Goal: Task Accomplishment & Management: Manage account settings

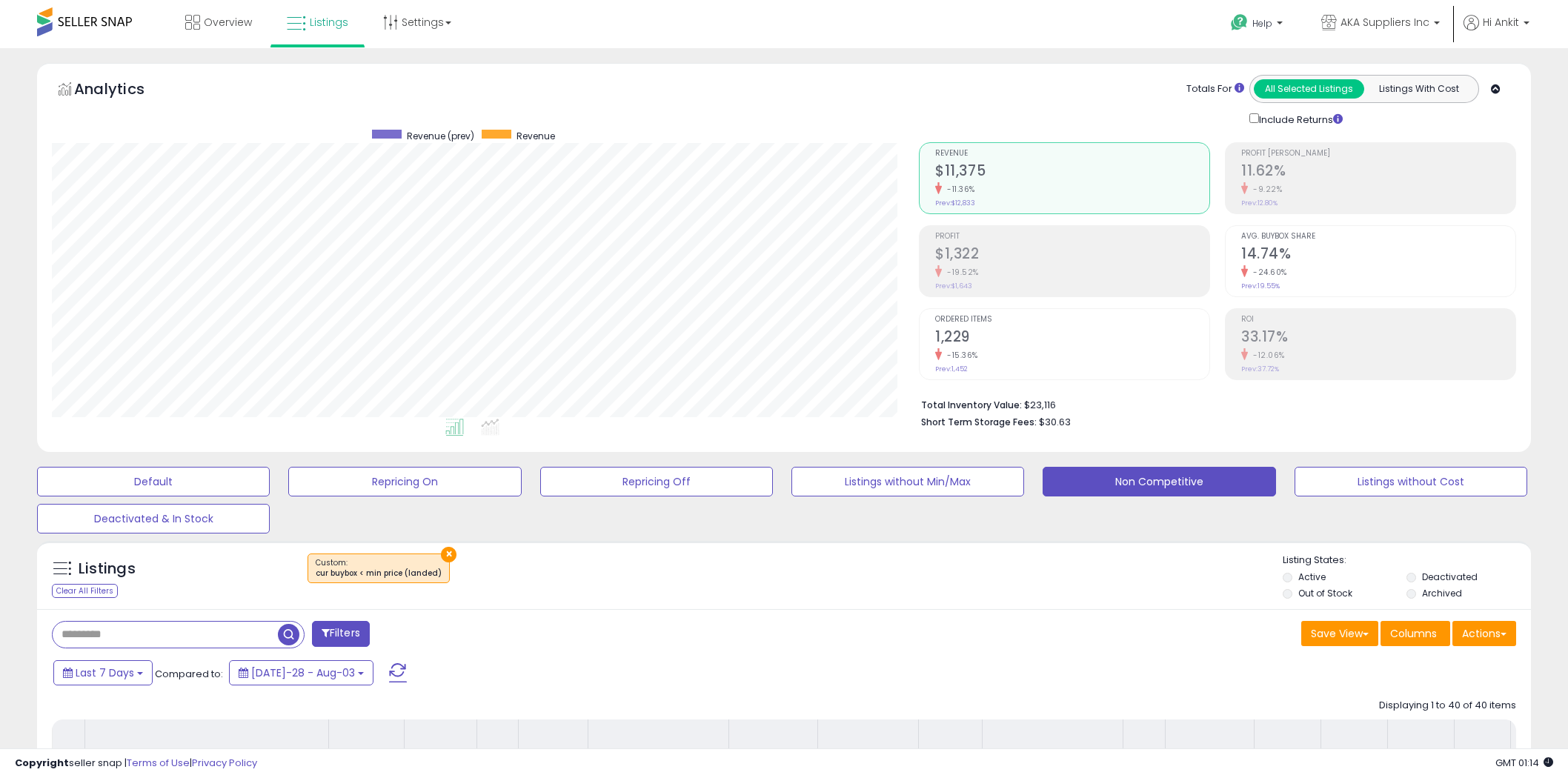
select select "**"
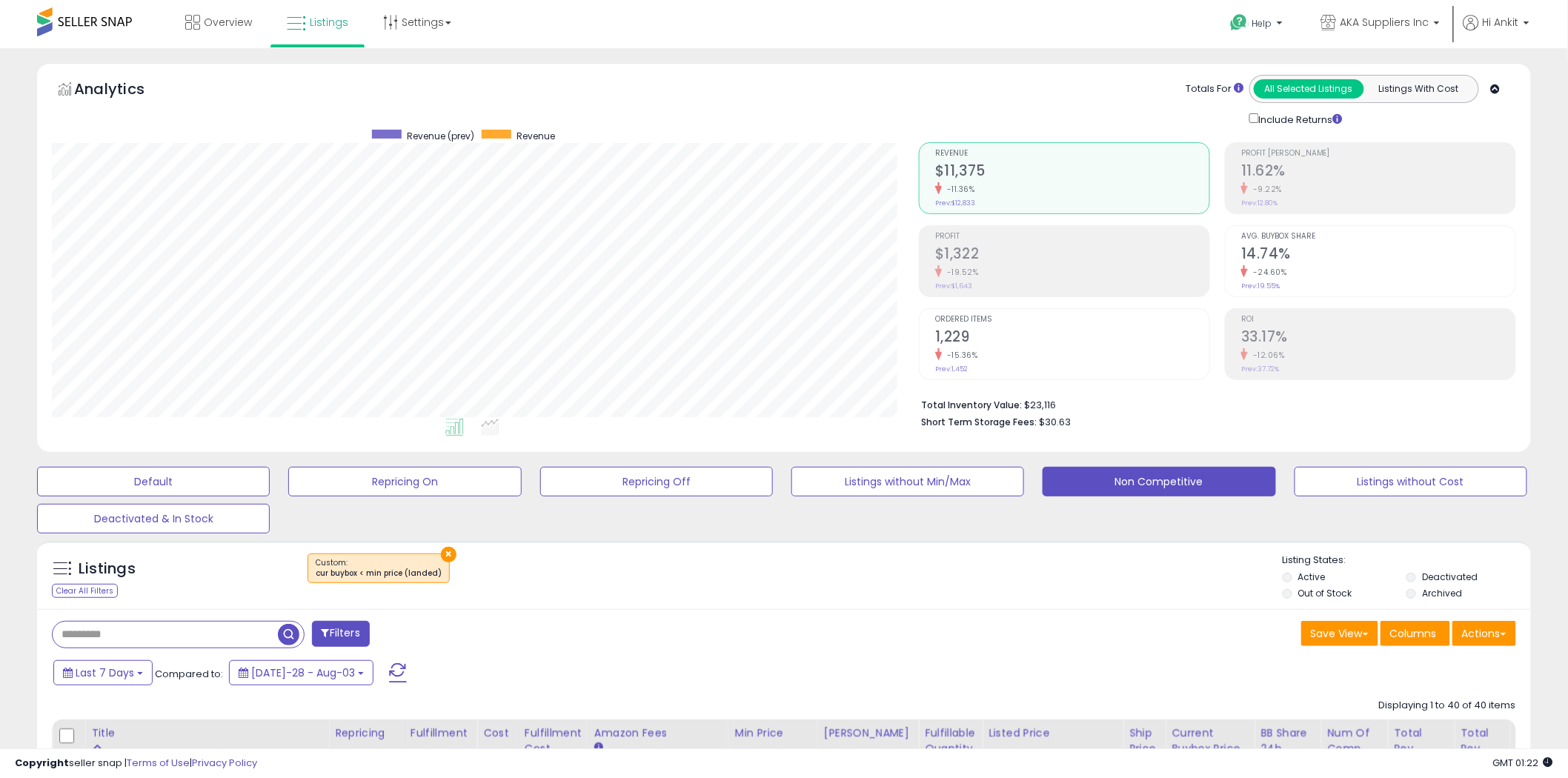
click at [389, 671] on span at bounding box center [398, 672] width 17 height 19
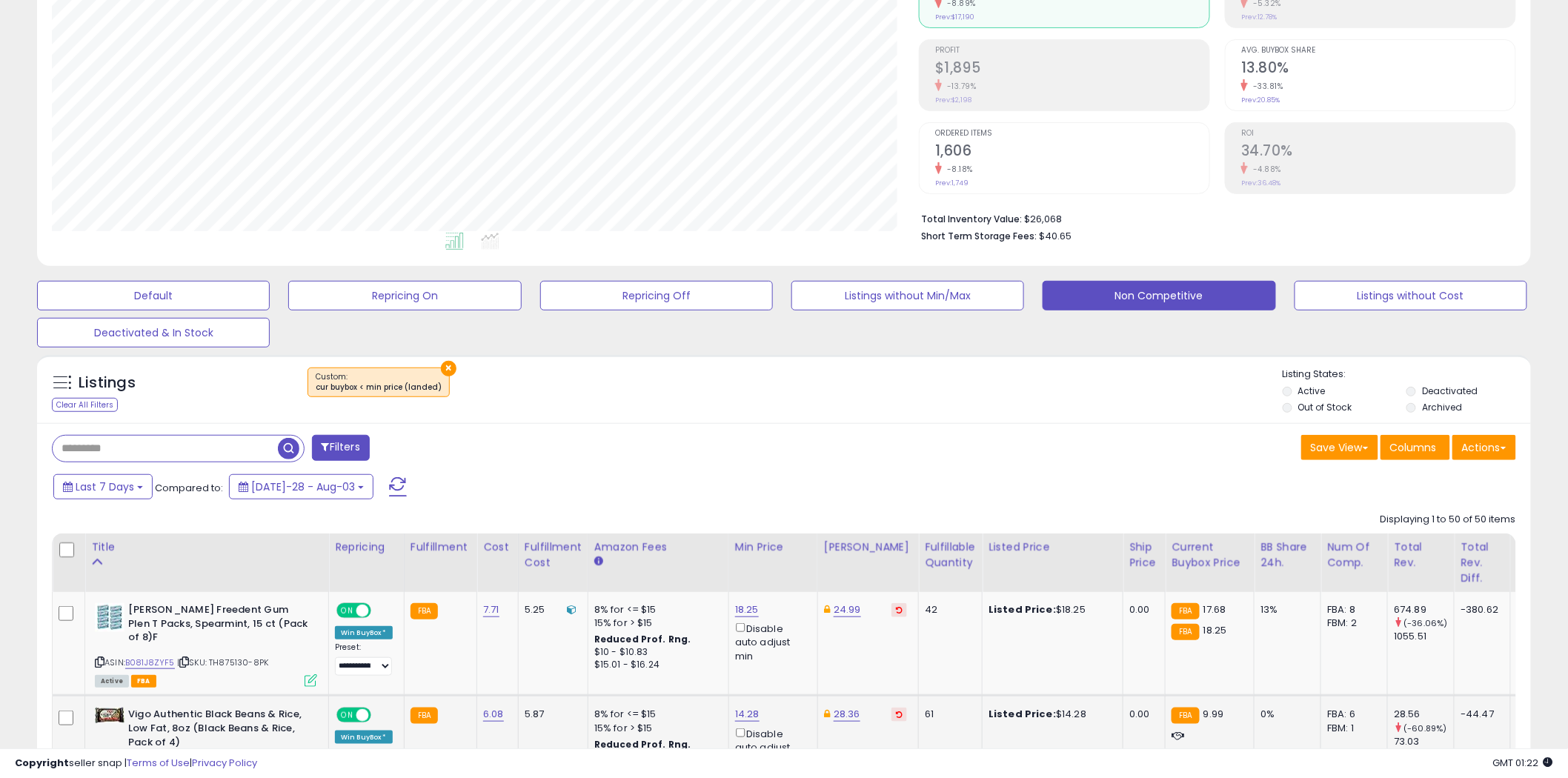
scroll to position [329, 0]
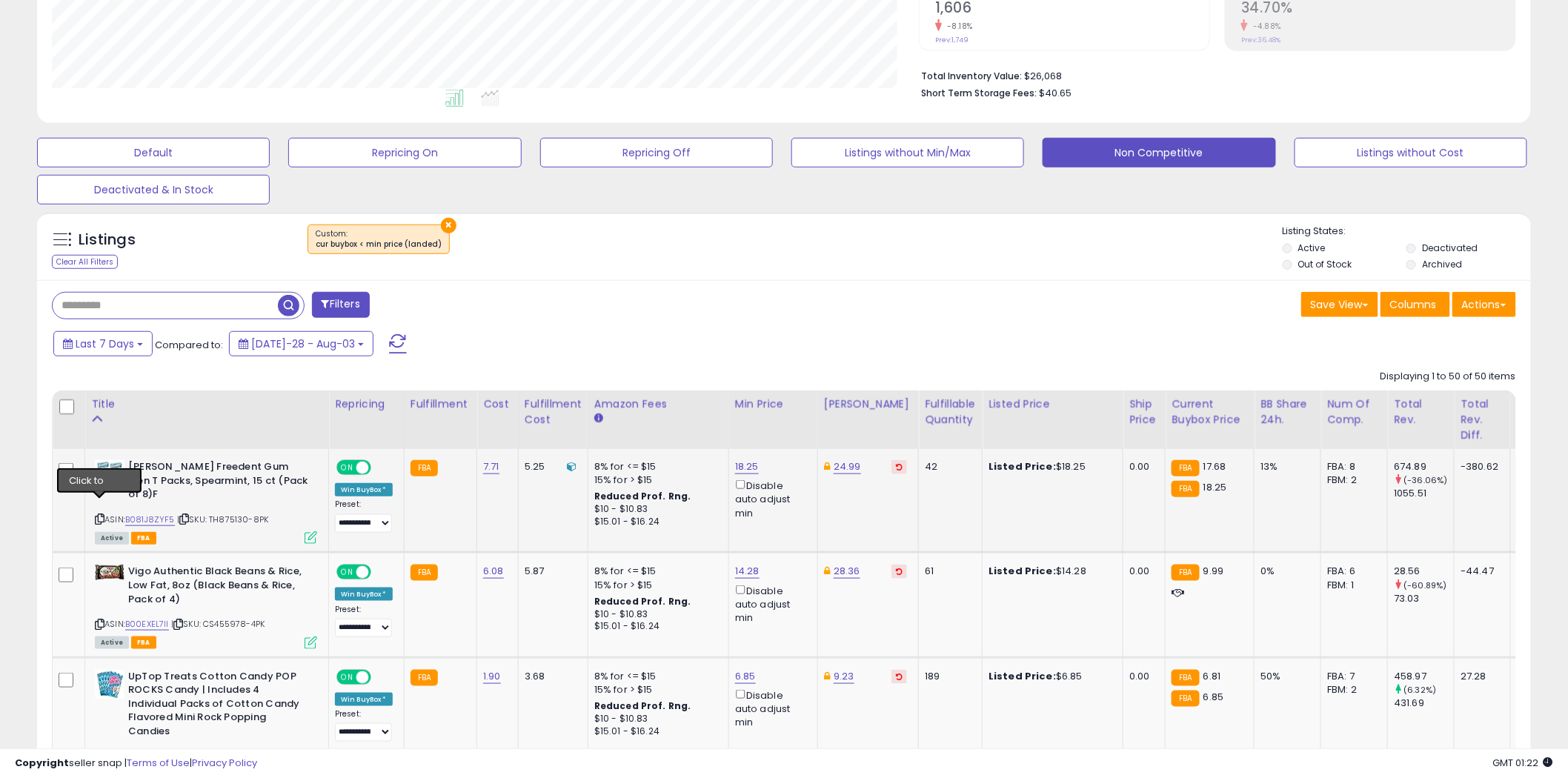
click at [101, 515] on icon at bounding box center [100, 519] width 10 height 8
click at [742, 467] on link "18.25" at bounding box center [746, 466] width 23 height 15
type input "*****"
click at [789, 410] on icon "submit" at bounding box center [784, 413] width 9 height 9
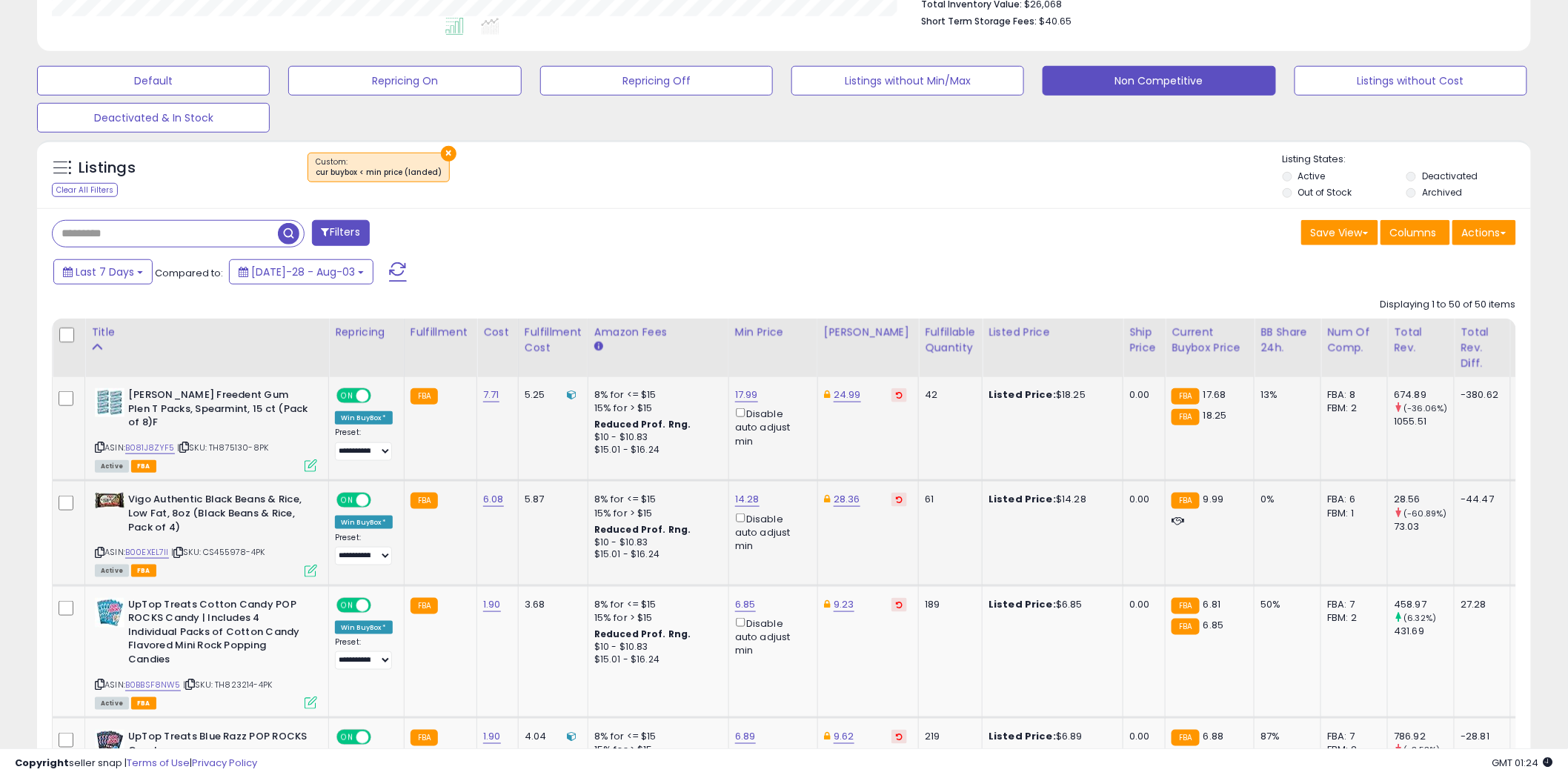
scroll to position [575, 0]
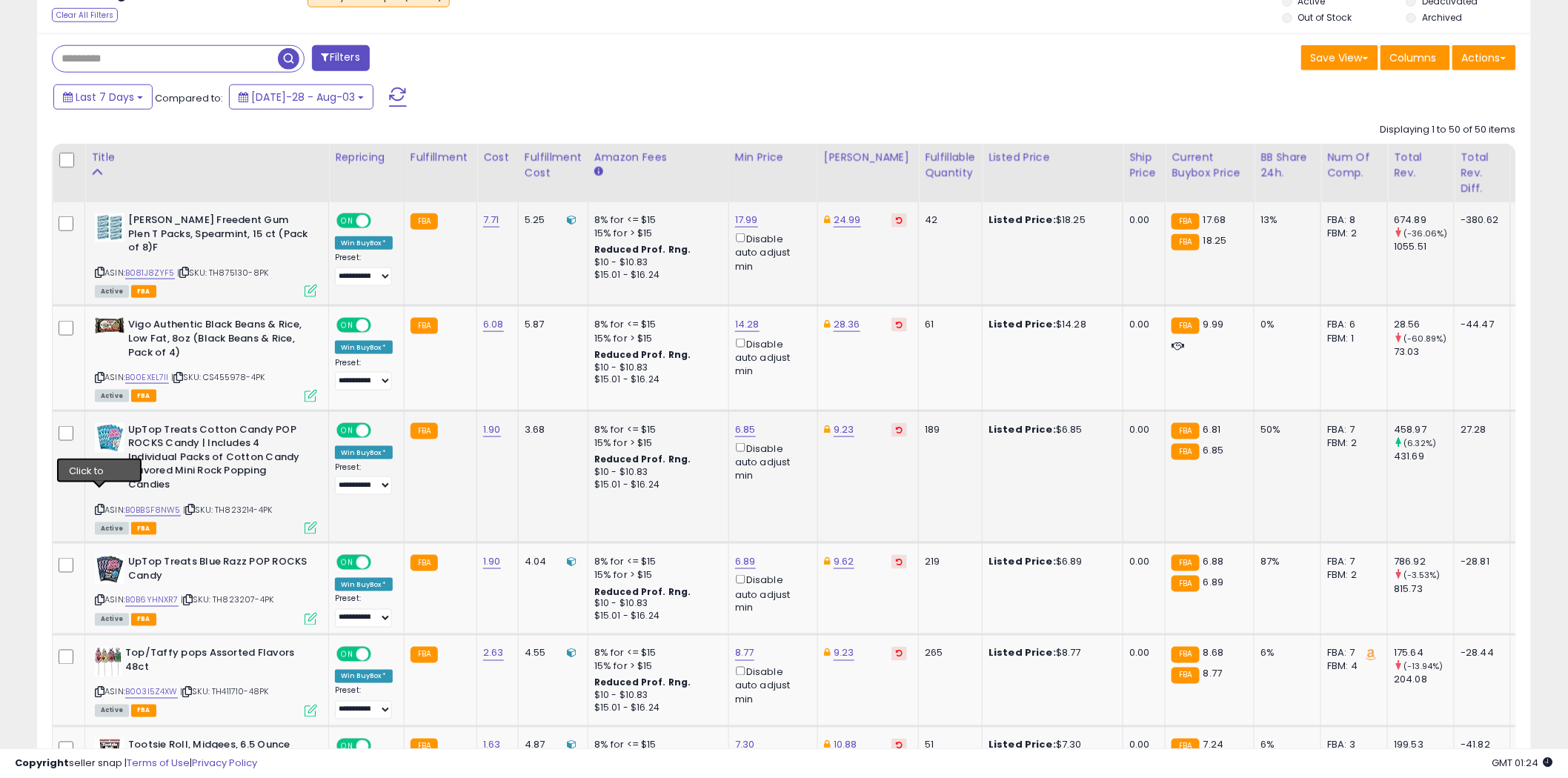
click at [99, 505] on icon at bounding box center [100, 509] width 10 height 8
click at [749, 227] on link "6.85" at bounding box center [746, 219] width 23 height 15
type input "***"
click at [788, 362] on icon "submit" at bounding box center [783, 363] width 9 height 9
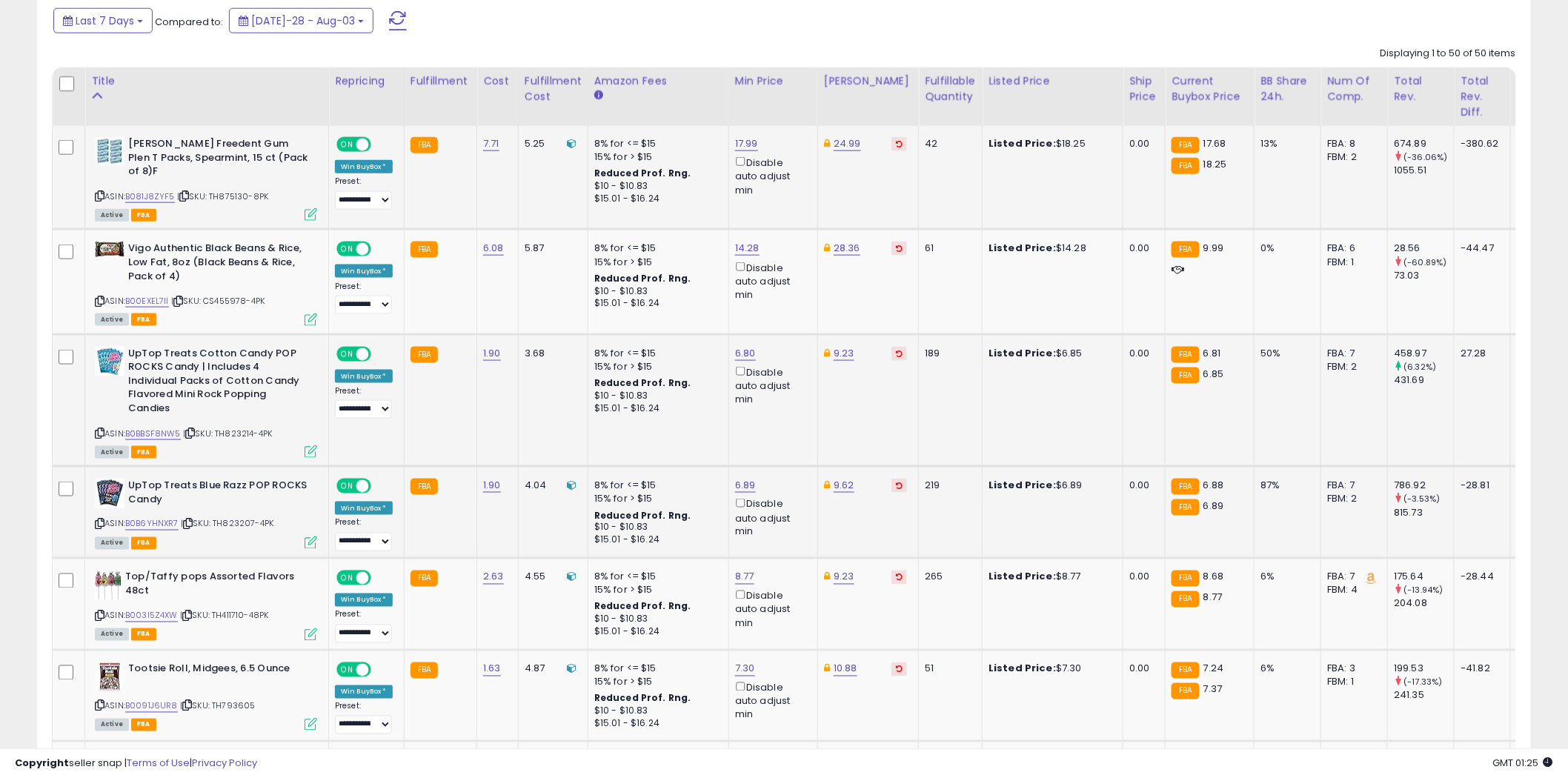
scroll to position [823, 0]
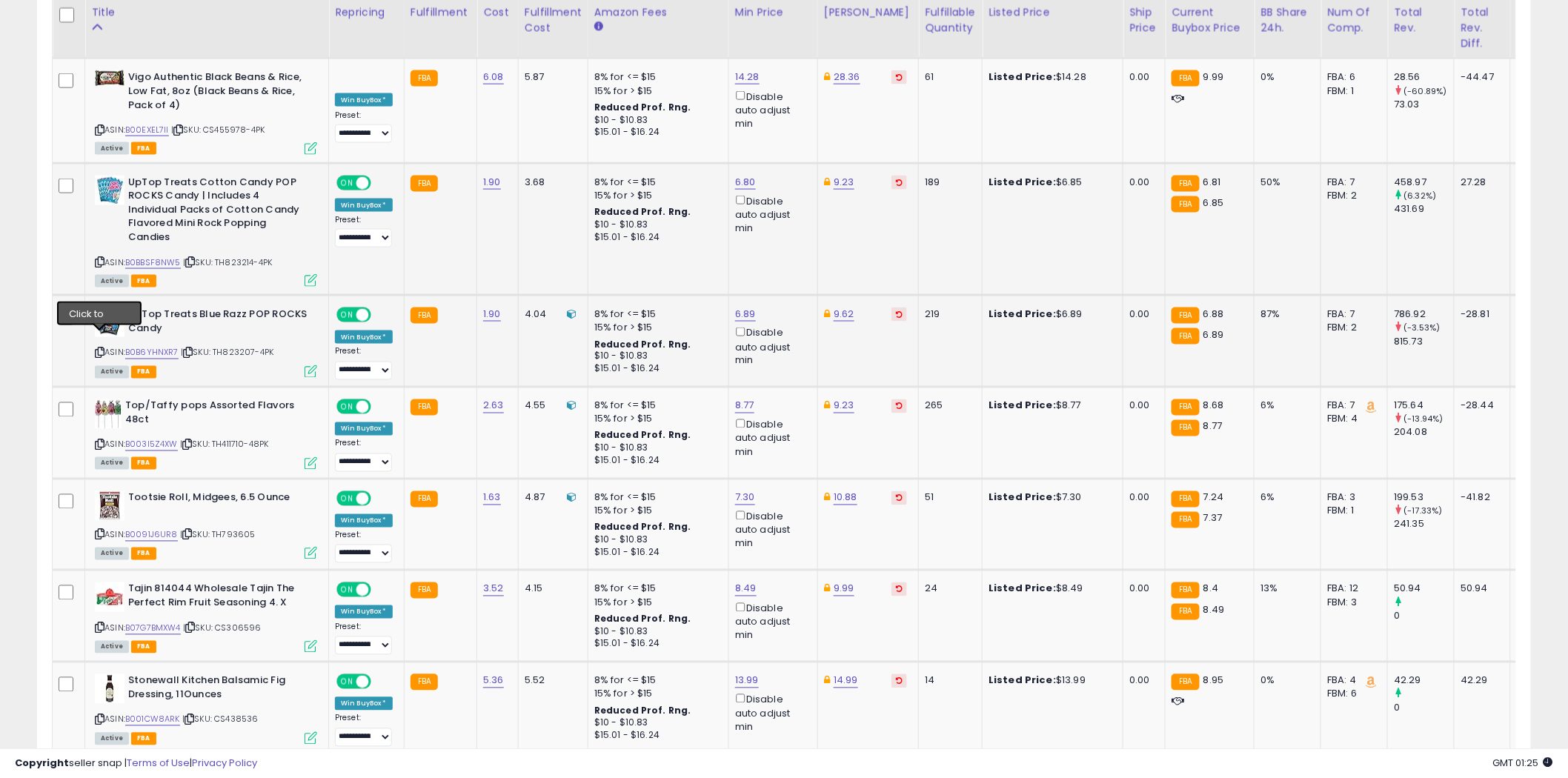
click at [100, 349] on icon at bounding box center [100, 353] width 10 height 8
click at [100, 440] on icon at bounding box center [100, 444] width 10 height 8
click at [98, 440] on icon at bounding box center [100, 444] width 10 height 8
type input "****"
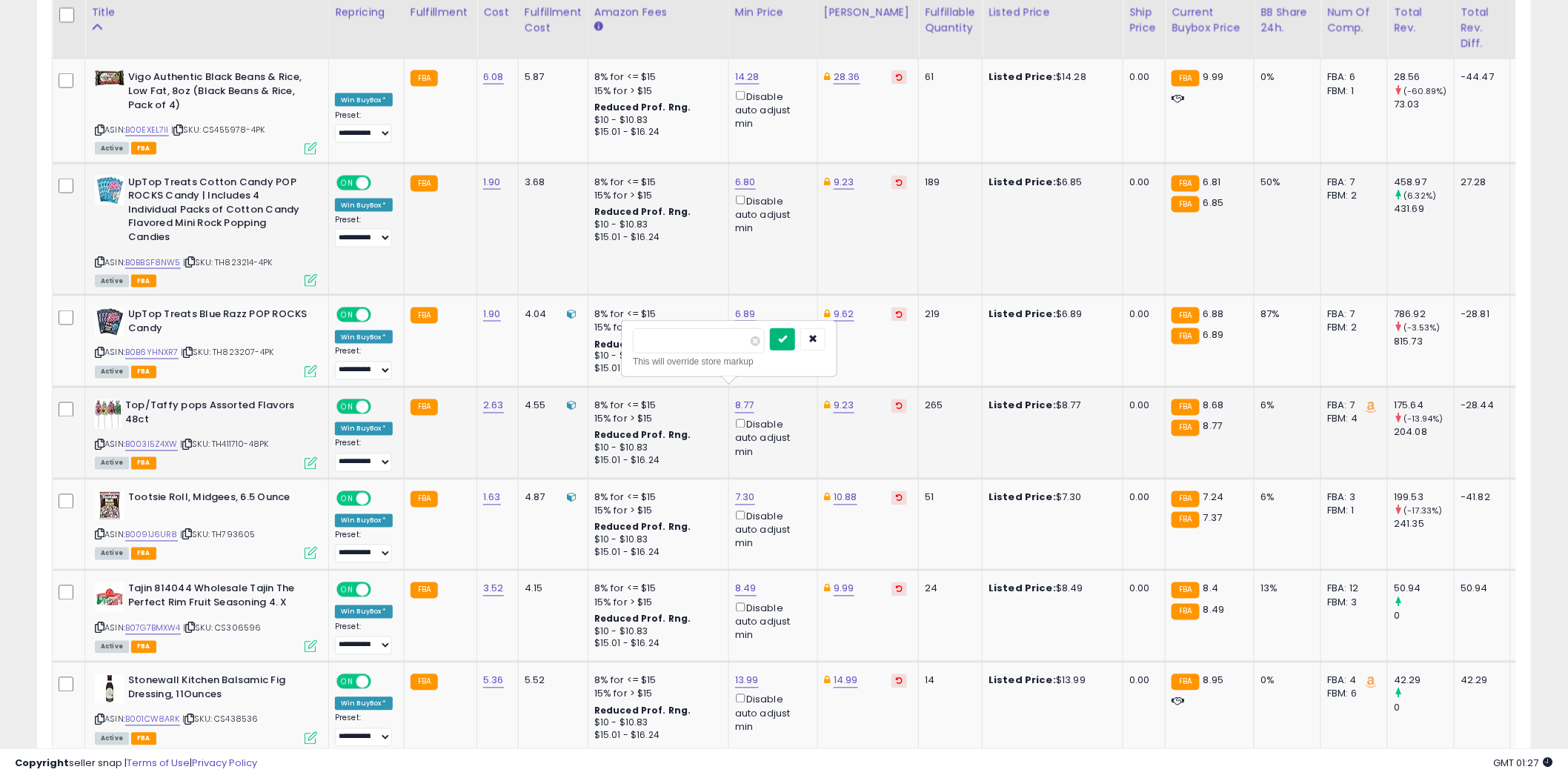
click at [787, 340] on icon "submit" at bounding box center [782, 338] width 9 height 9
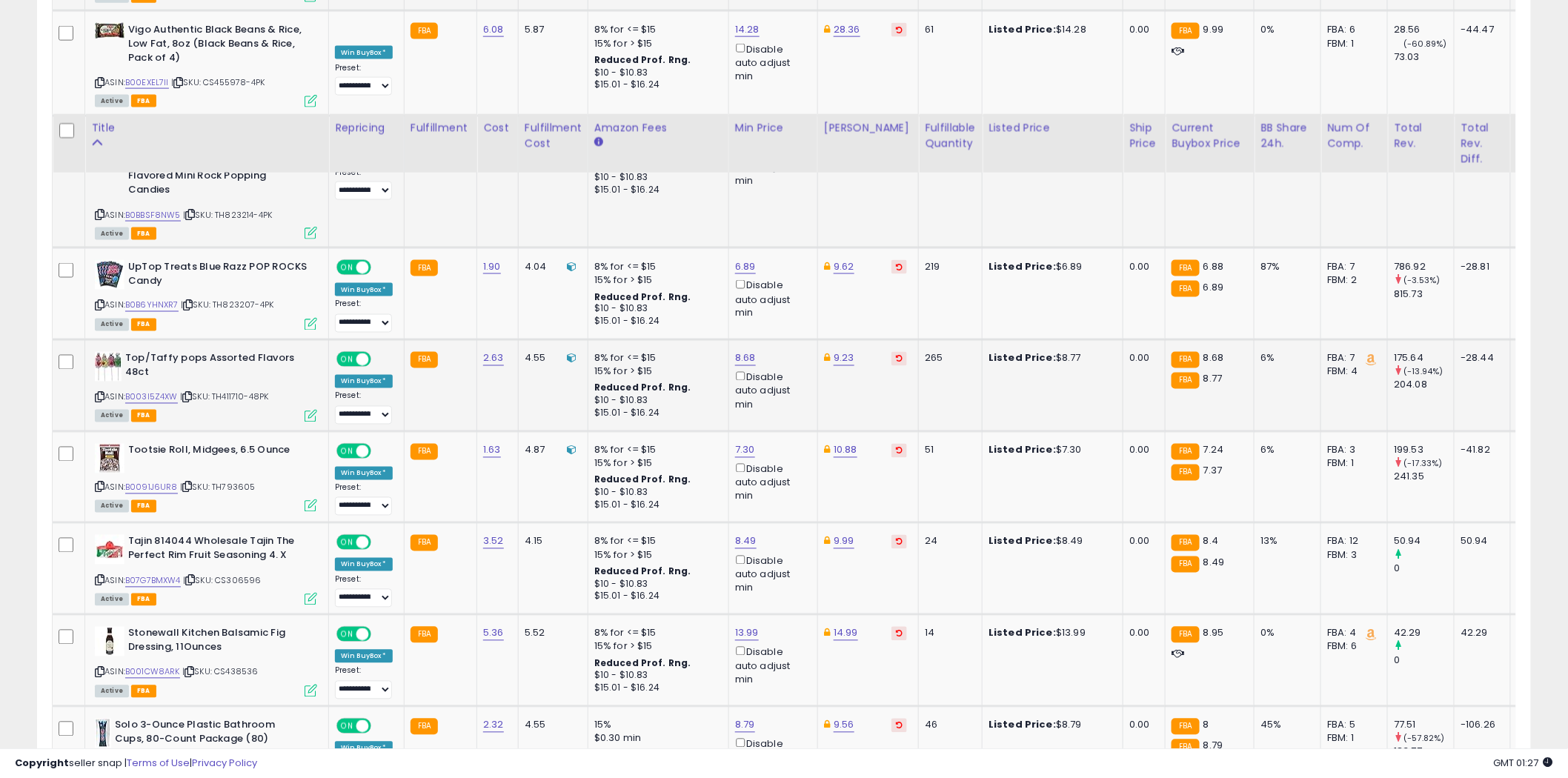
scroll to position [988, 0]
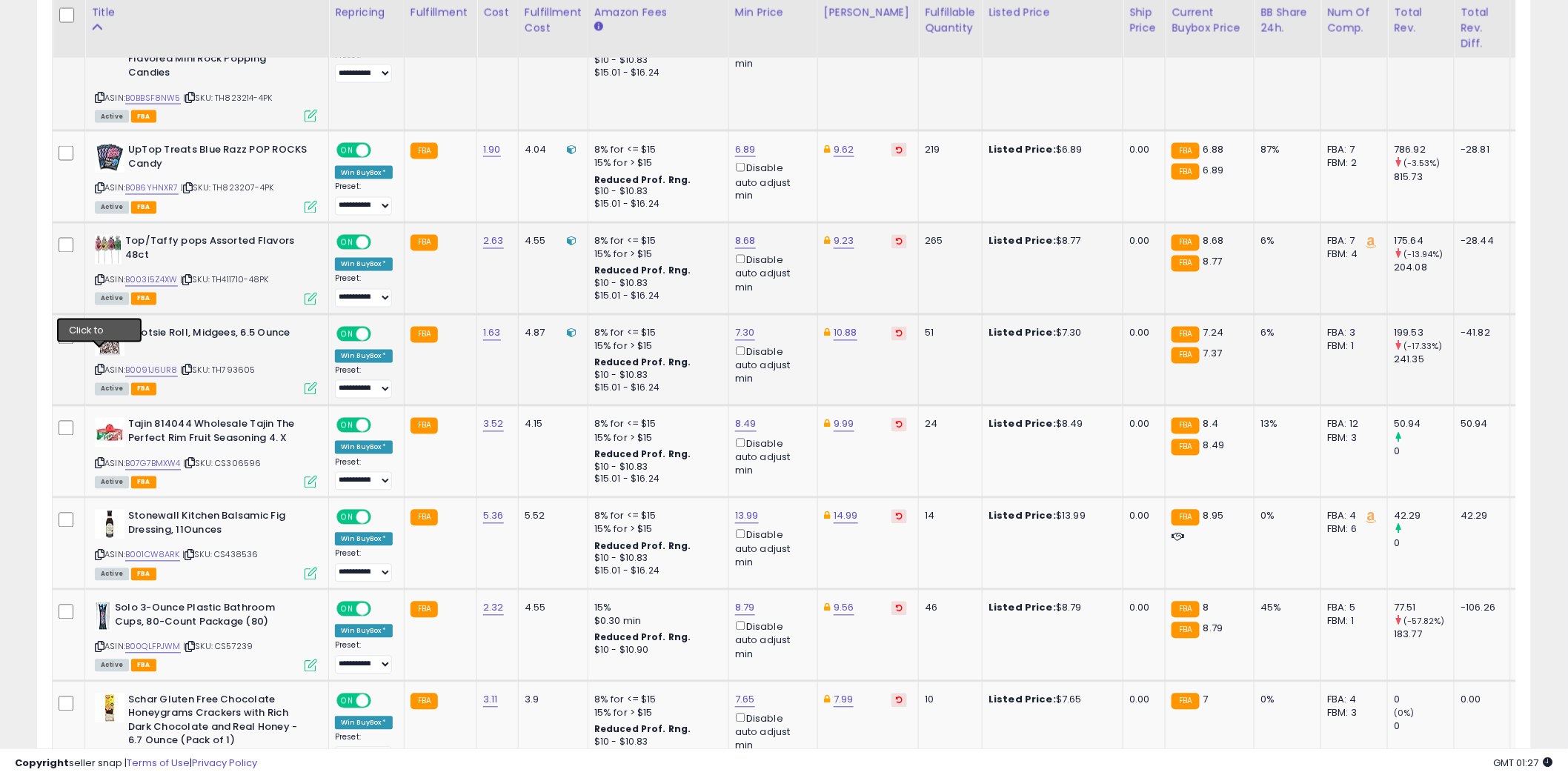
click at [98, 366] on icon at bounding box center [100, 370] width 10 height 8
click at [99, 459] on icon at bounding box center [100, 463] width 10 height 8
type input "***"
click at [796, 351] on button "submit" at bounding box center [783, 357] width 25 height 22
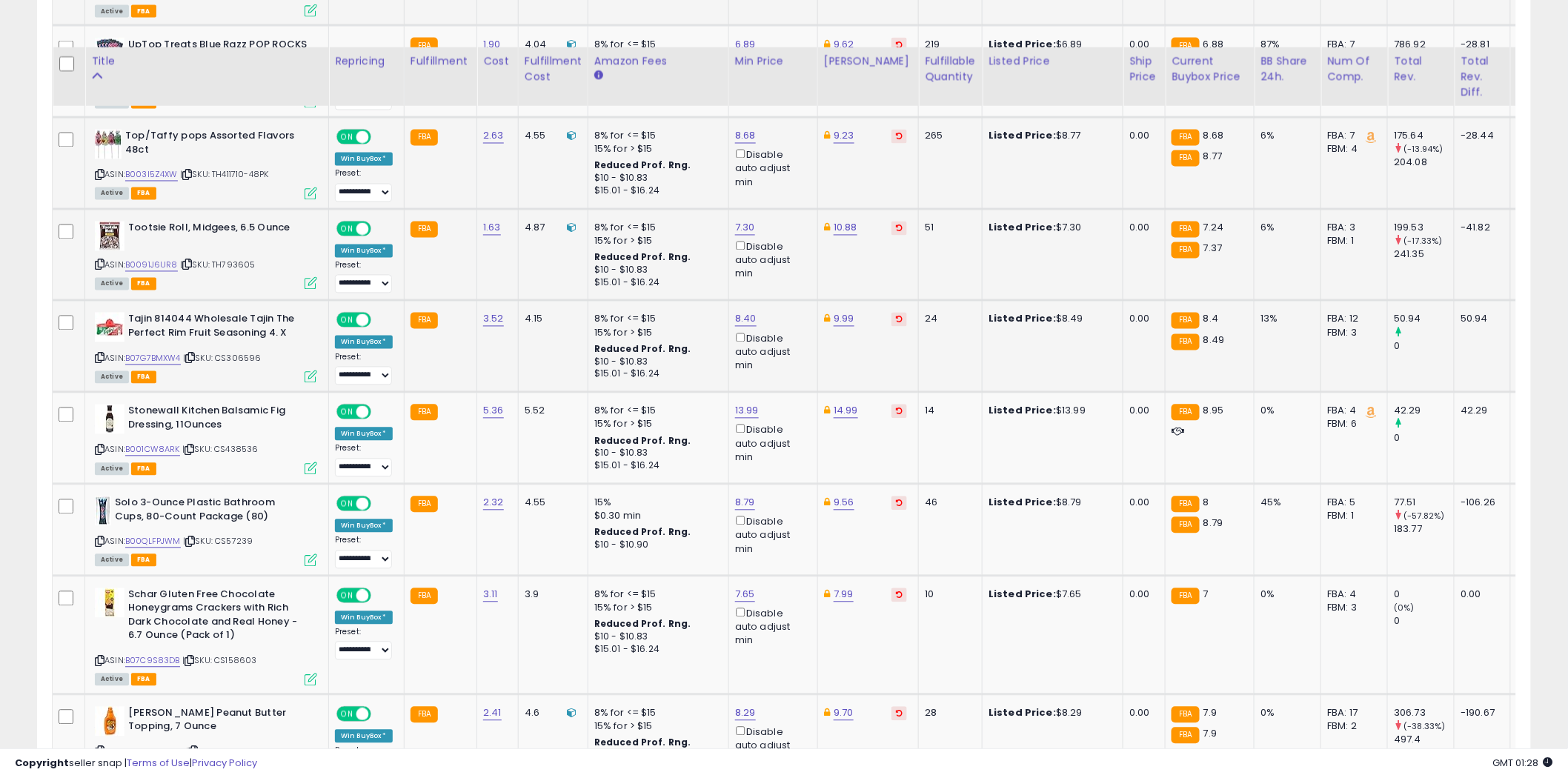
scroll to position [1234, 0]
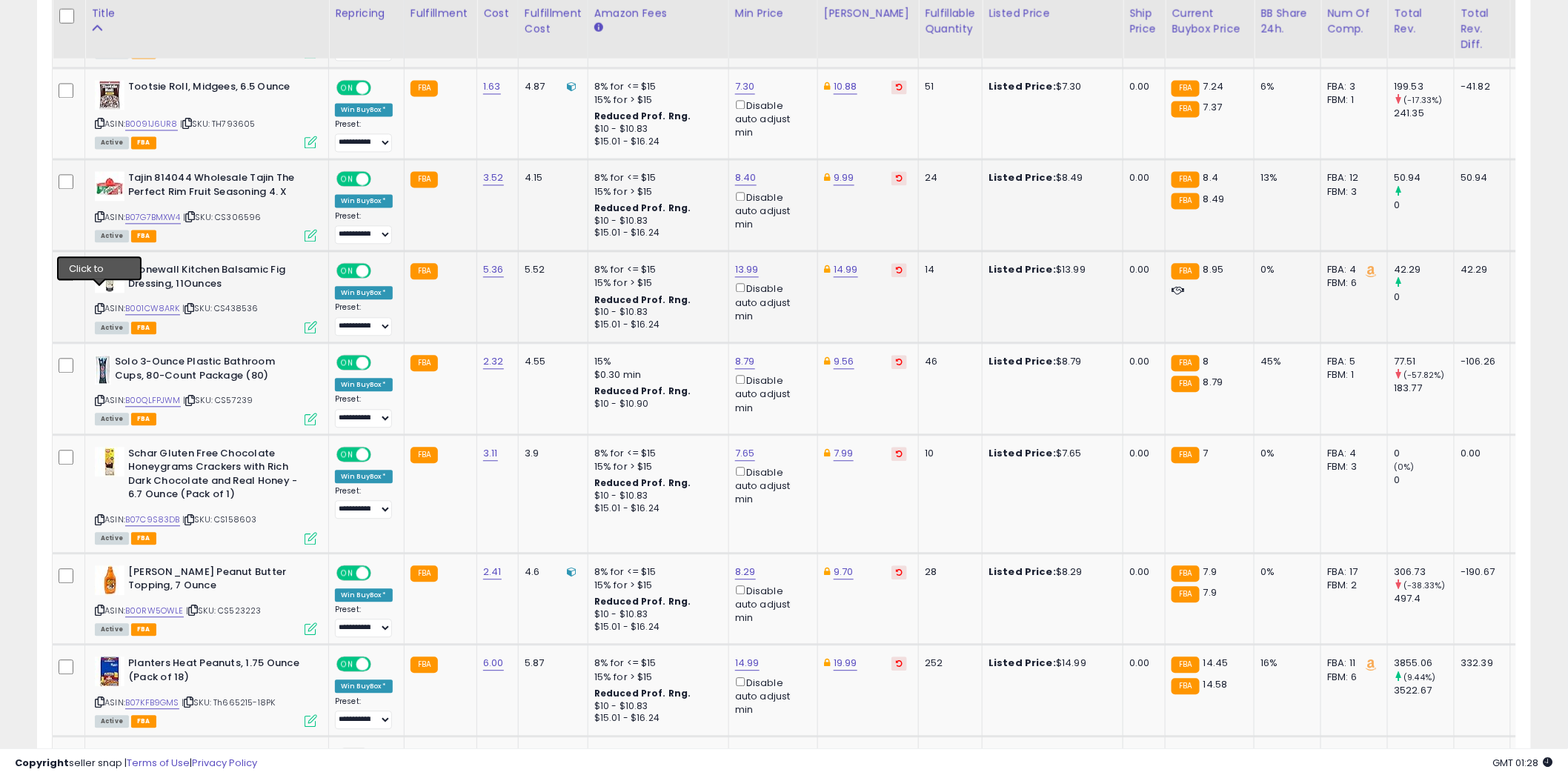
click at [99, 305] on icon at bounding box center [100, 308] width 10 height 8
click at [101, 305] on icon at bounding box center [100, 308] width 10 height 8
click at [100, 397] on icon at bounding box center [100, 401] width 10 height 8
type input "****"
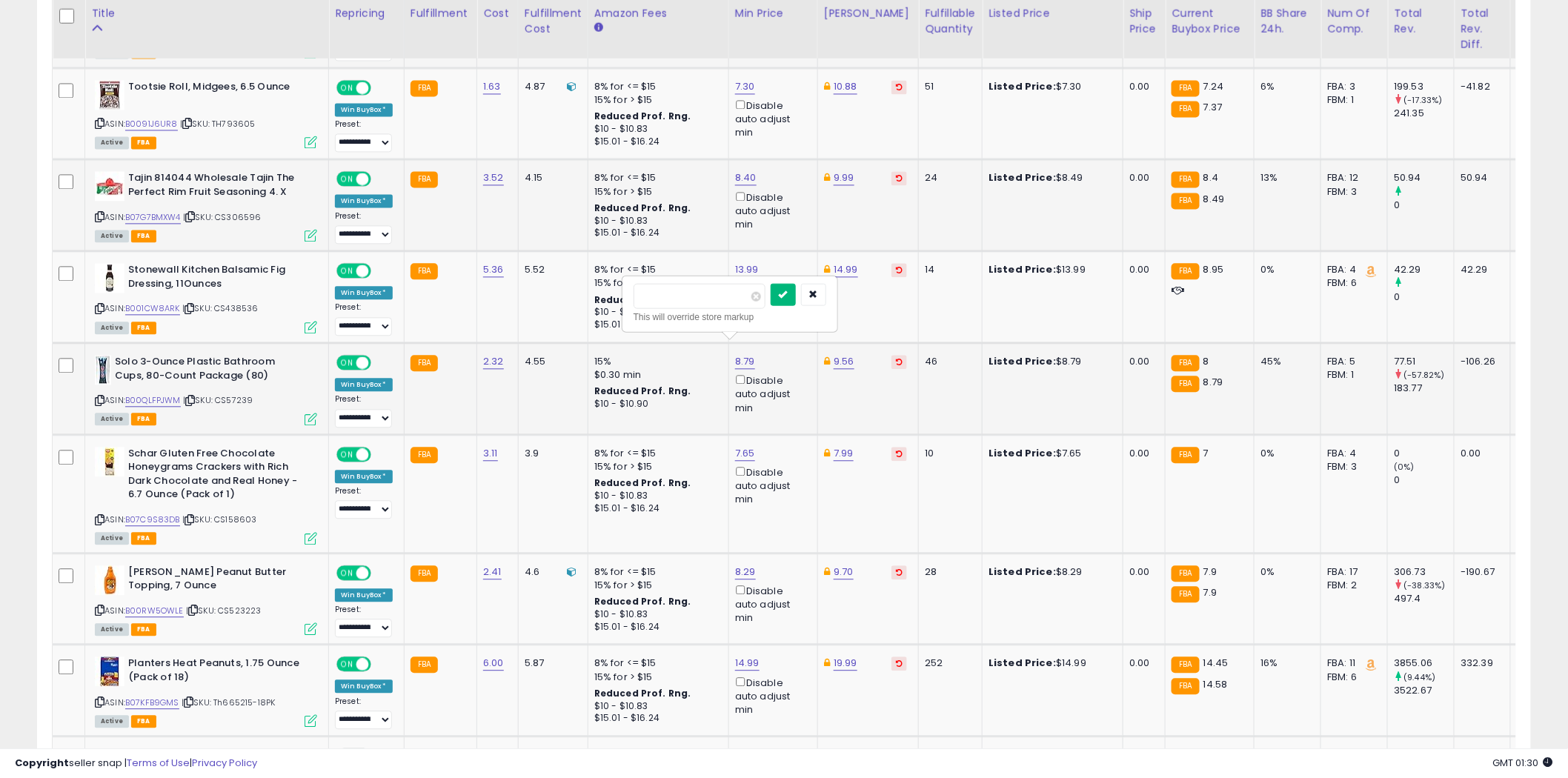
click at [788, 289] on icon "submit" at bounding box center [783, 293] width 9 height 9
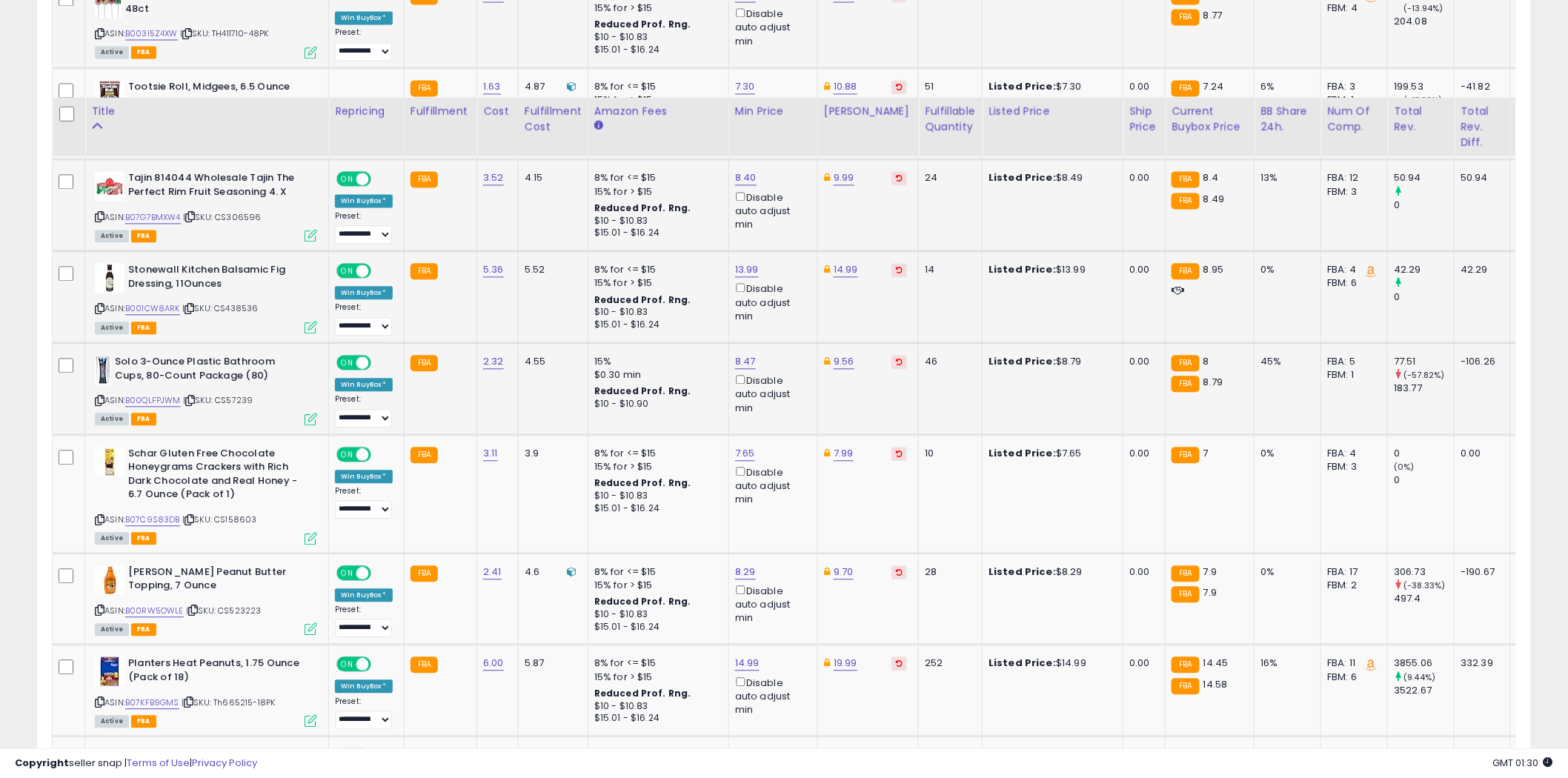
scroll to position [1399, 0]
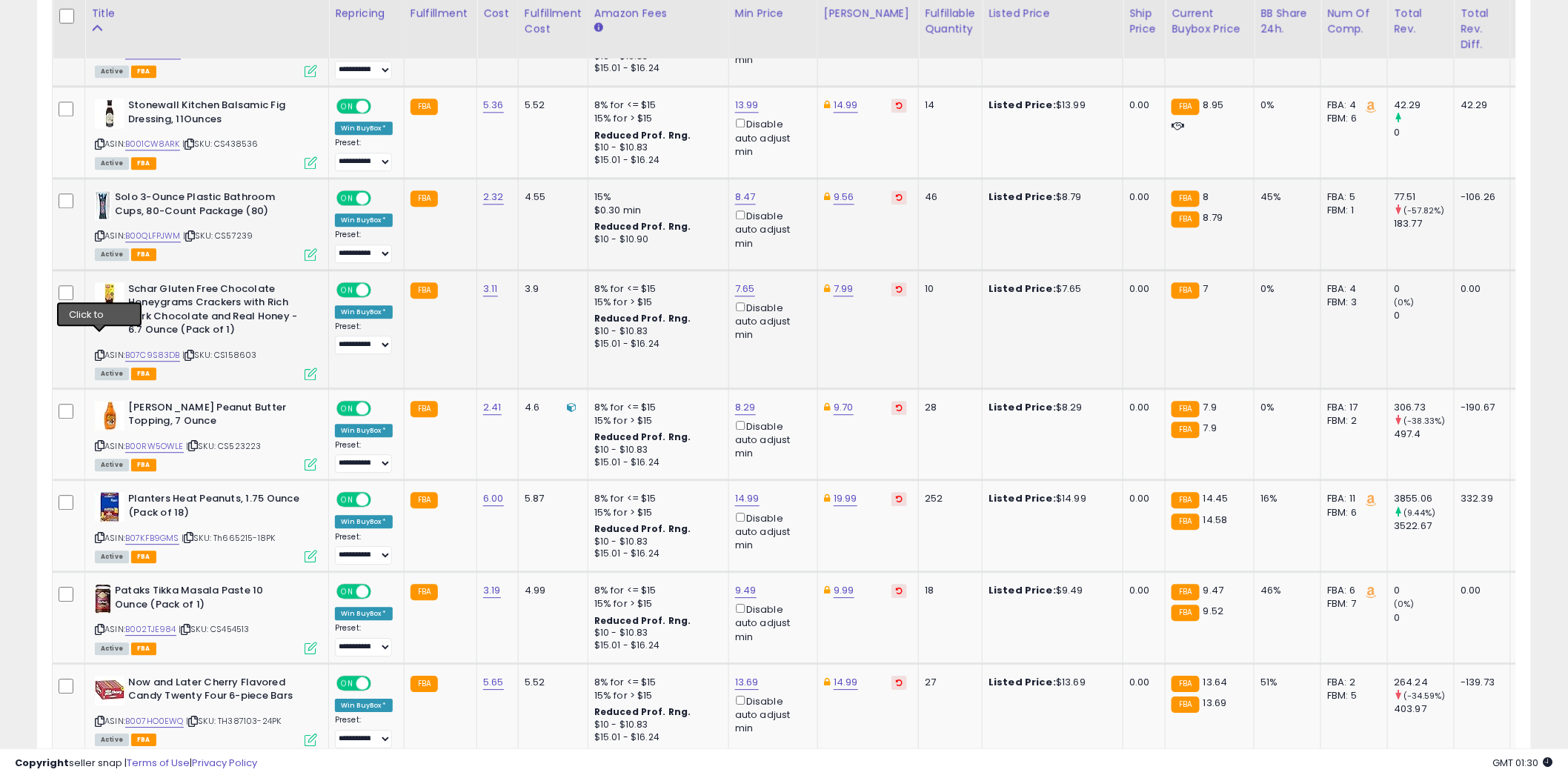
click at [100, 351] on icon at bounding box center [100, 355] width 10 height 8
click at [161, 349] on link "B07C9S83DB" at bounding box center [152, 355] width 55 height 13
click at [99, 441] on icon at bounding box center [100, 445] width 10 height 8
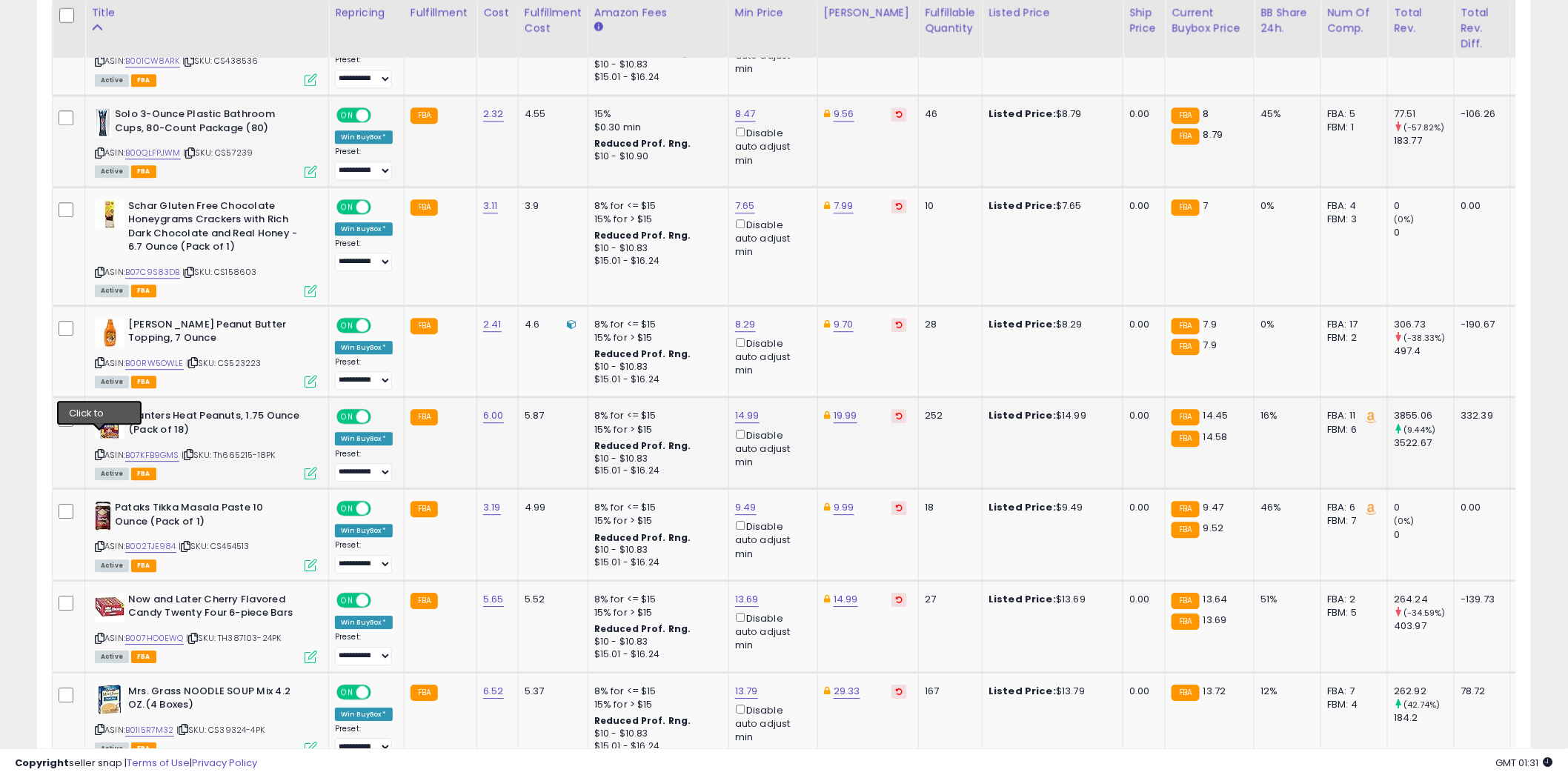
click at [98, 450] on icon at bounding box center [100, 454] width 10 height 8
click at [99, 542] on icon at bounding box center [100, 546] width 10 height 8
click at [149, 540] on link "B002TJE984" at bounding box center [150, 546] width 51 height 13
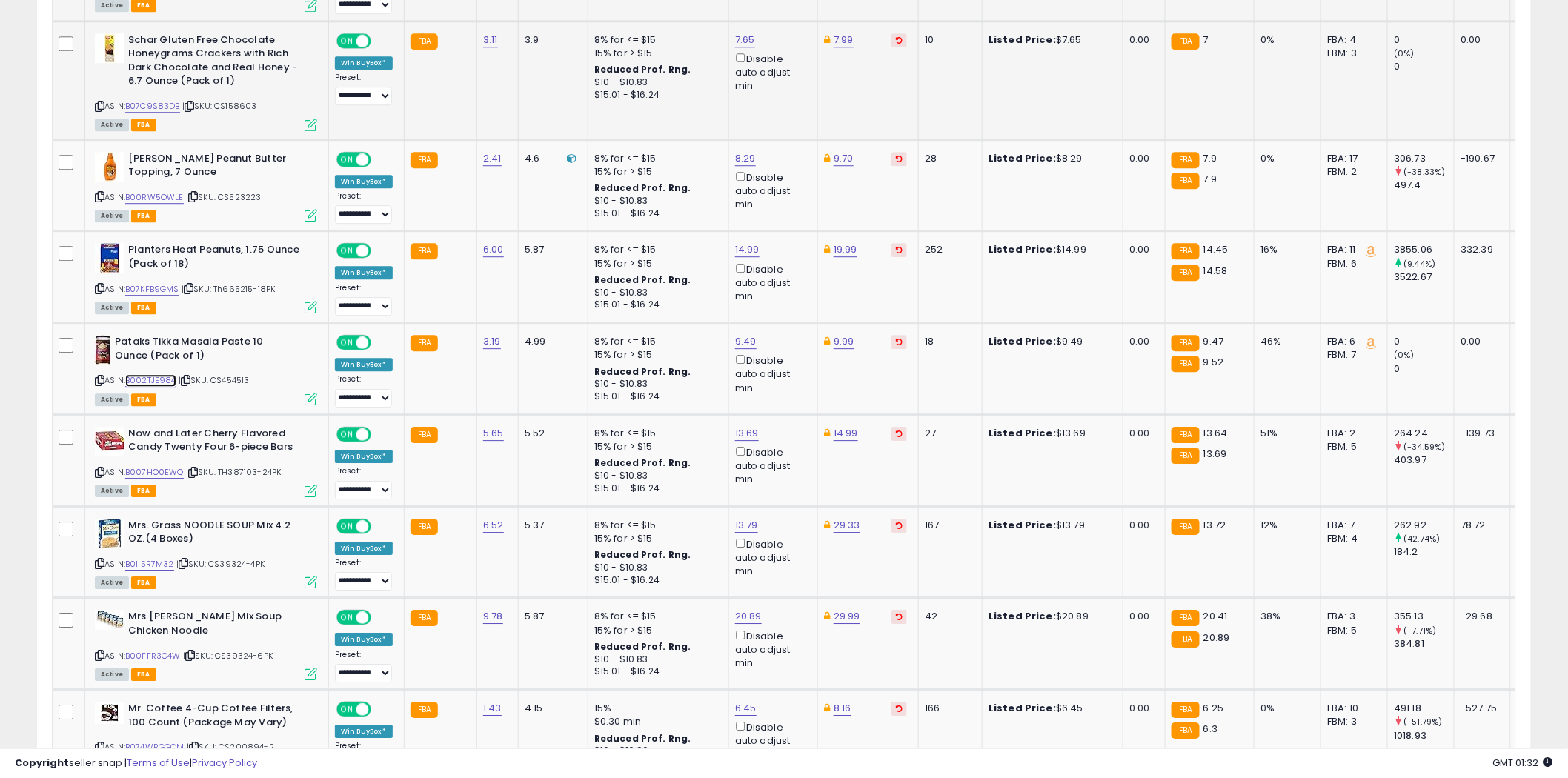
scroll to position [1728, 0]
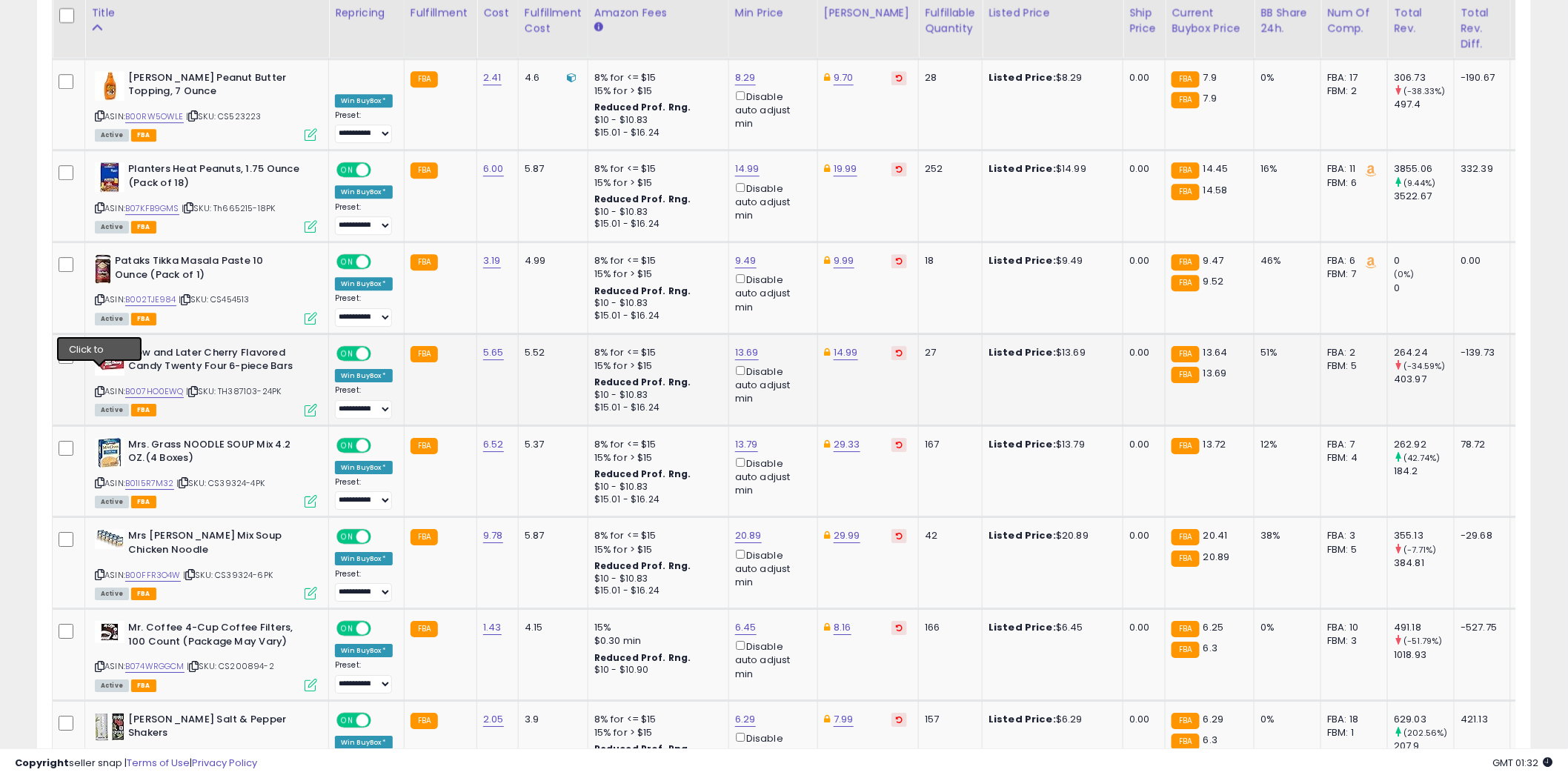
click at [99, 387] on icon at bounding box center [100, 391] width 10 height 8
type input "**"
click at [789, 283] on icon "submit" at bounding box center [784, 281] width 9 height 9
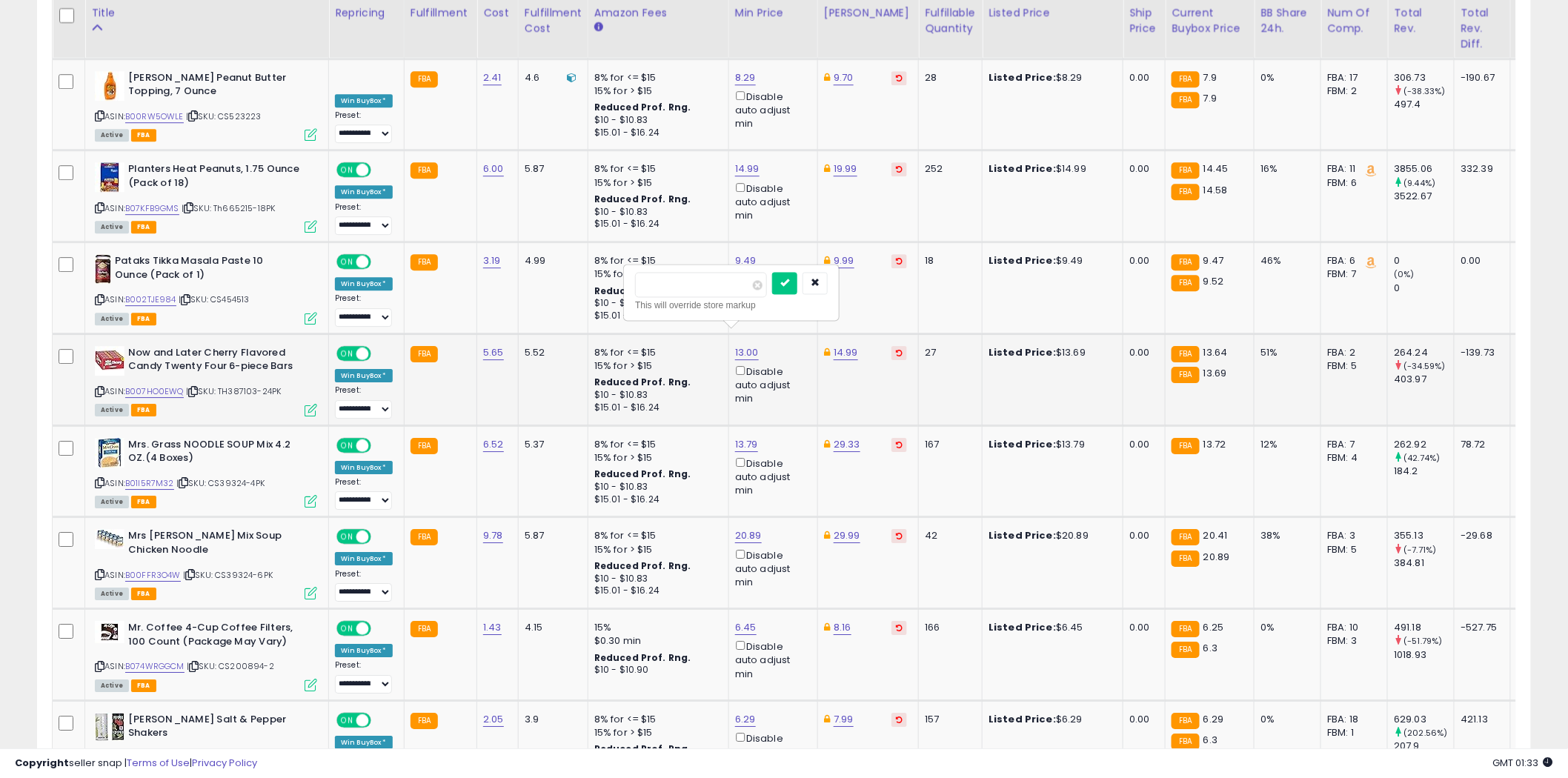
type input "*"
type input "*****"
click at [789, 280] on icon "submit" at bounding box center [784, 281] width 9 height 9
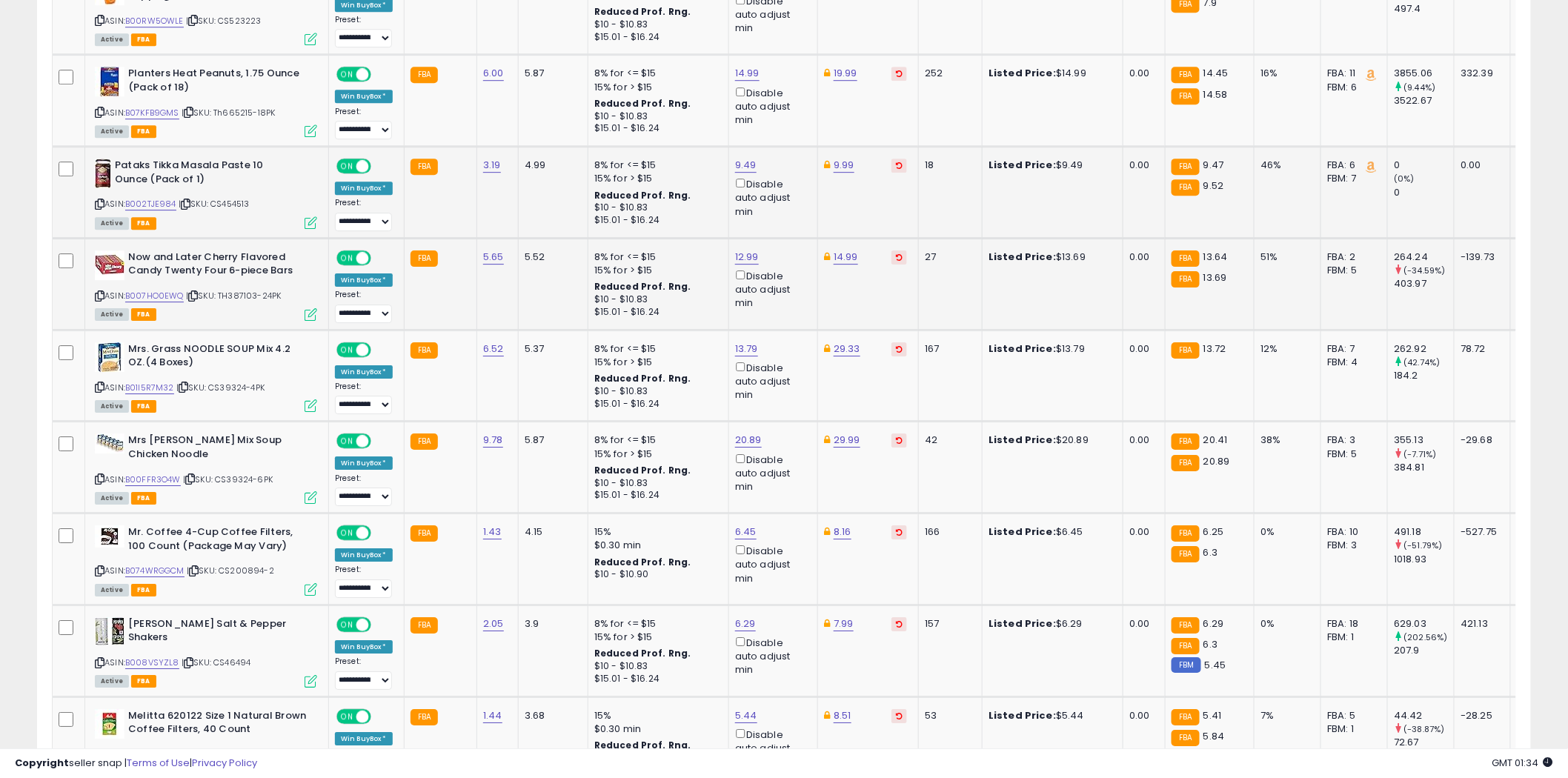
scroll to position [1893, 0]
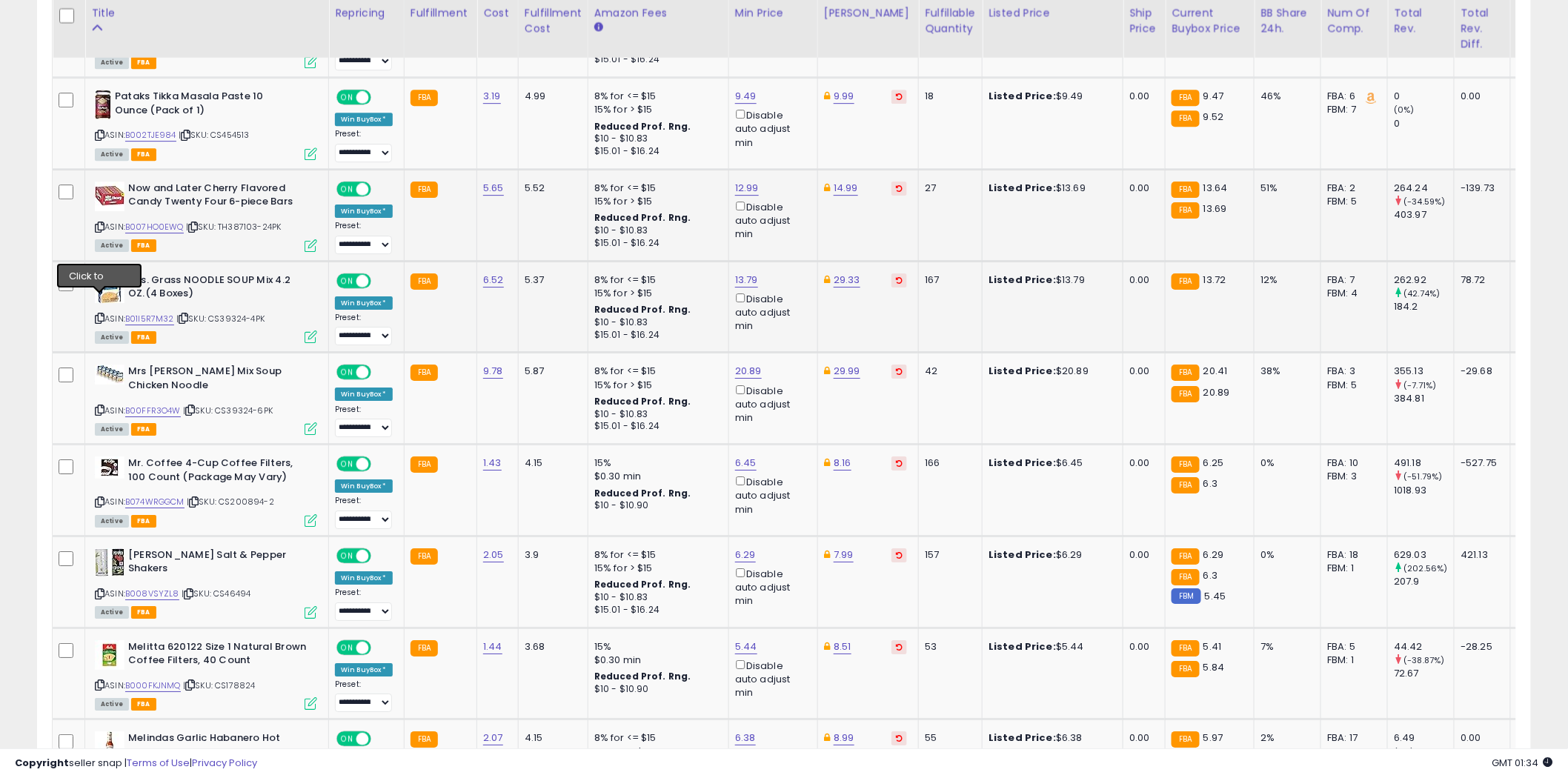
click at [101, 314] on icon at bounding box center [100, 318] width 10 height 8
click at [98, 405] on icon at bounding box center [100, 409] width 10 height 8
click at [99, 498] on icon at bounding box center [100, 502] width 10 height 8
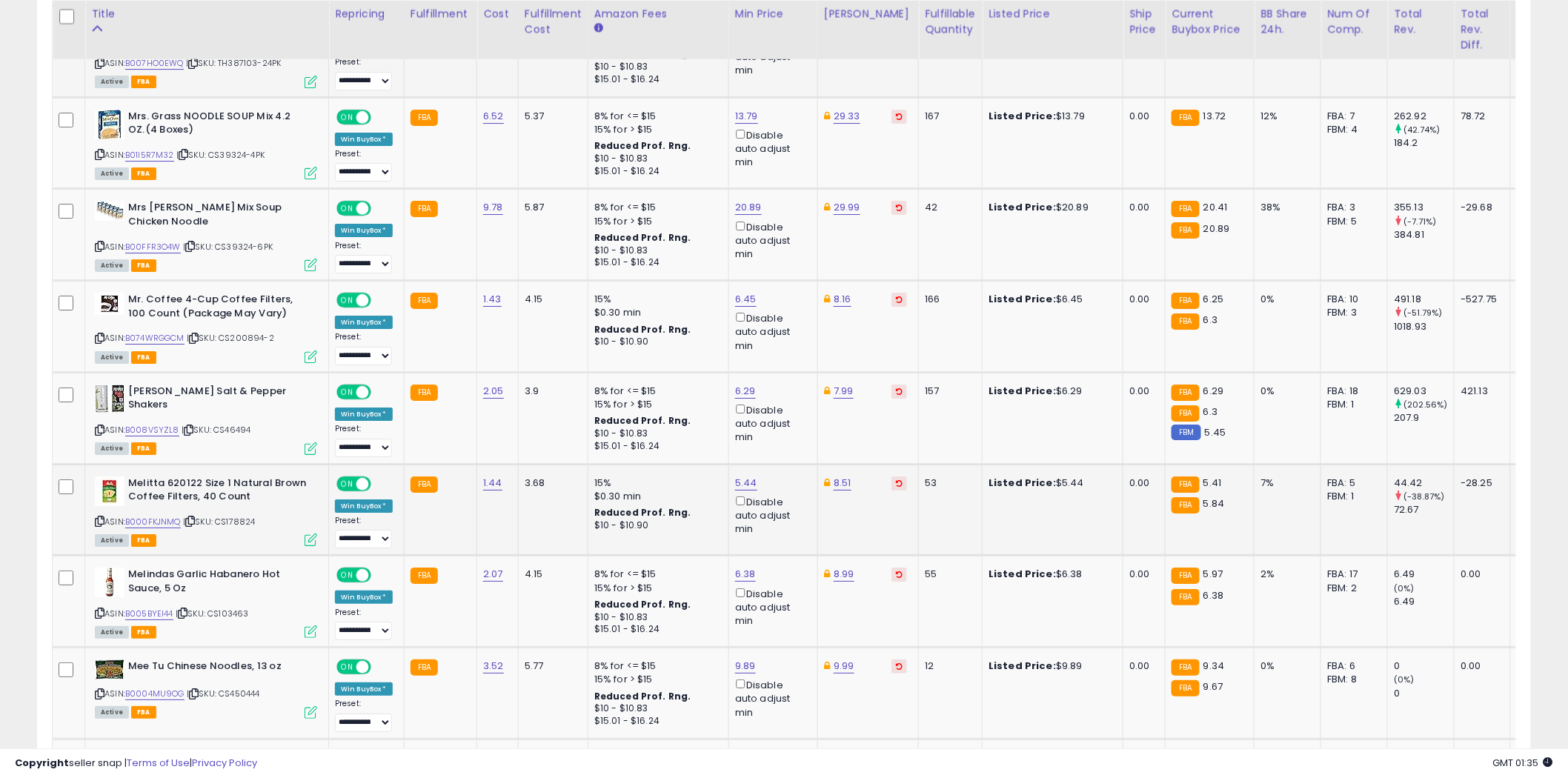
scroll to position [2058, 0]
click at [99, 425] on icon at bounding box center [100, 429] width 10 height 8
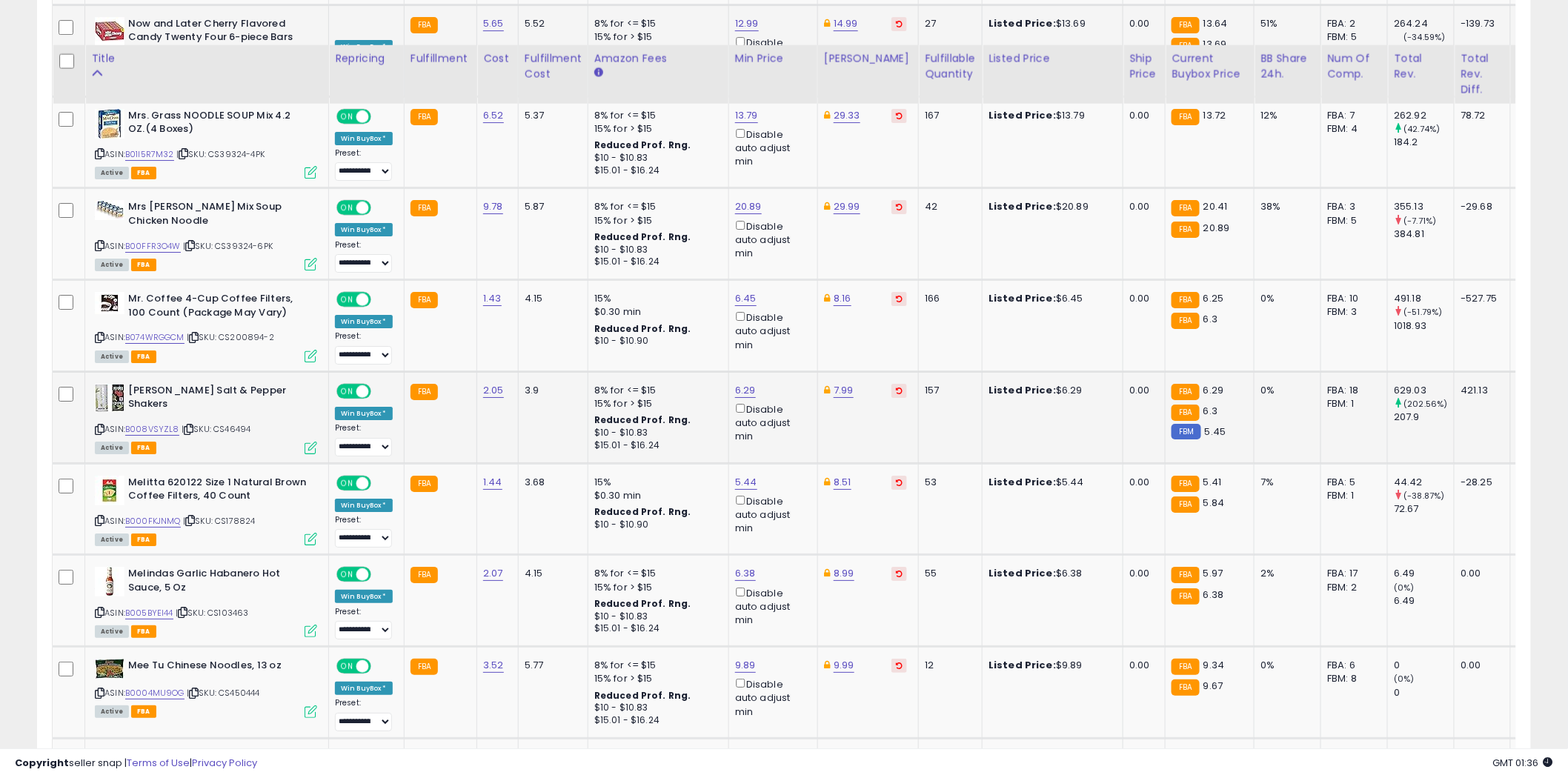
scroll to position [2139, 0]
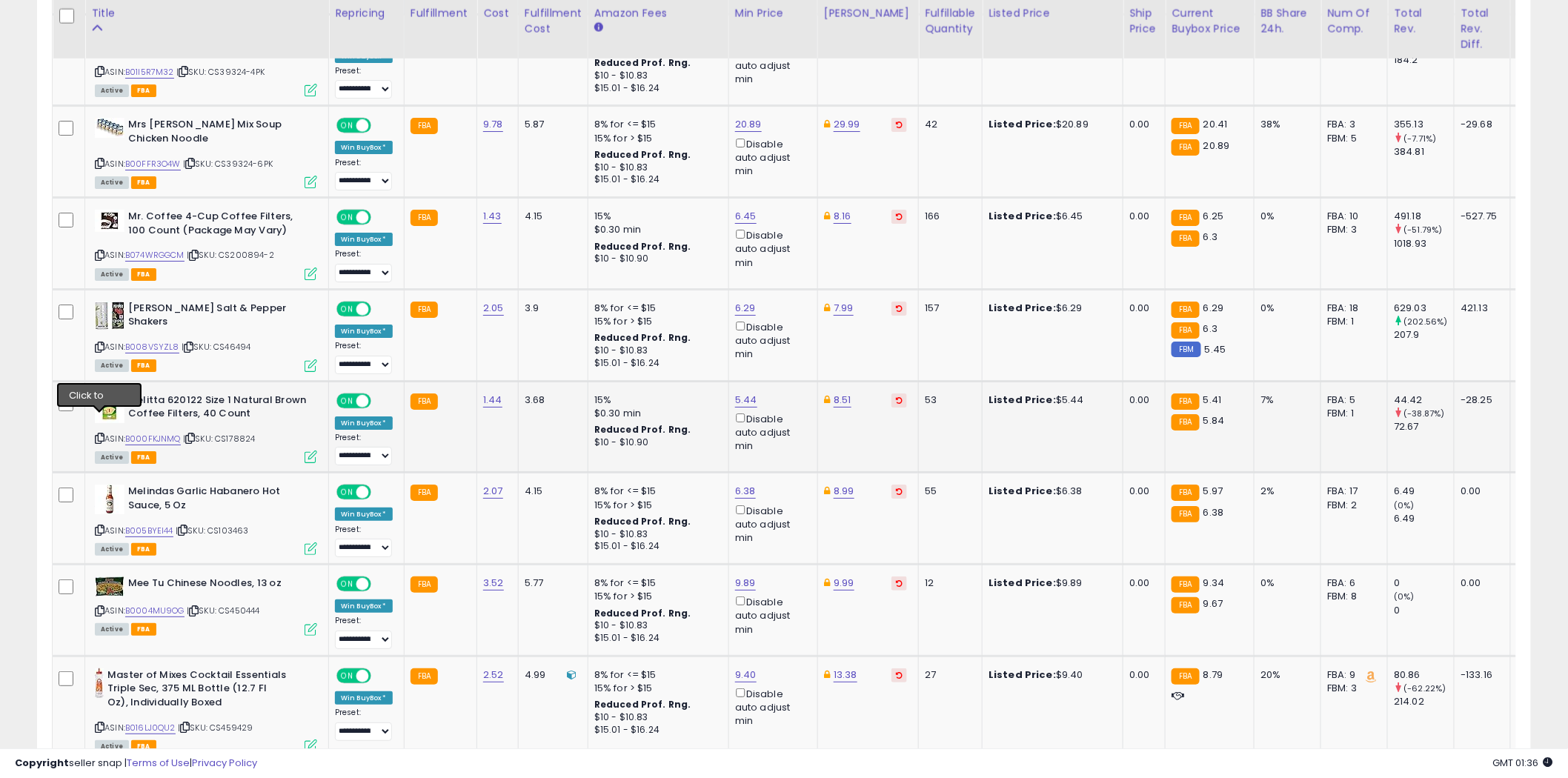
click at [100, 434] on icon at bounding box center [100, 438] width 10 height 8
type input "***"
click at [788, 328] on icon "submit" at bounding box center [783, 328] width 9 height 9
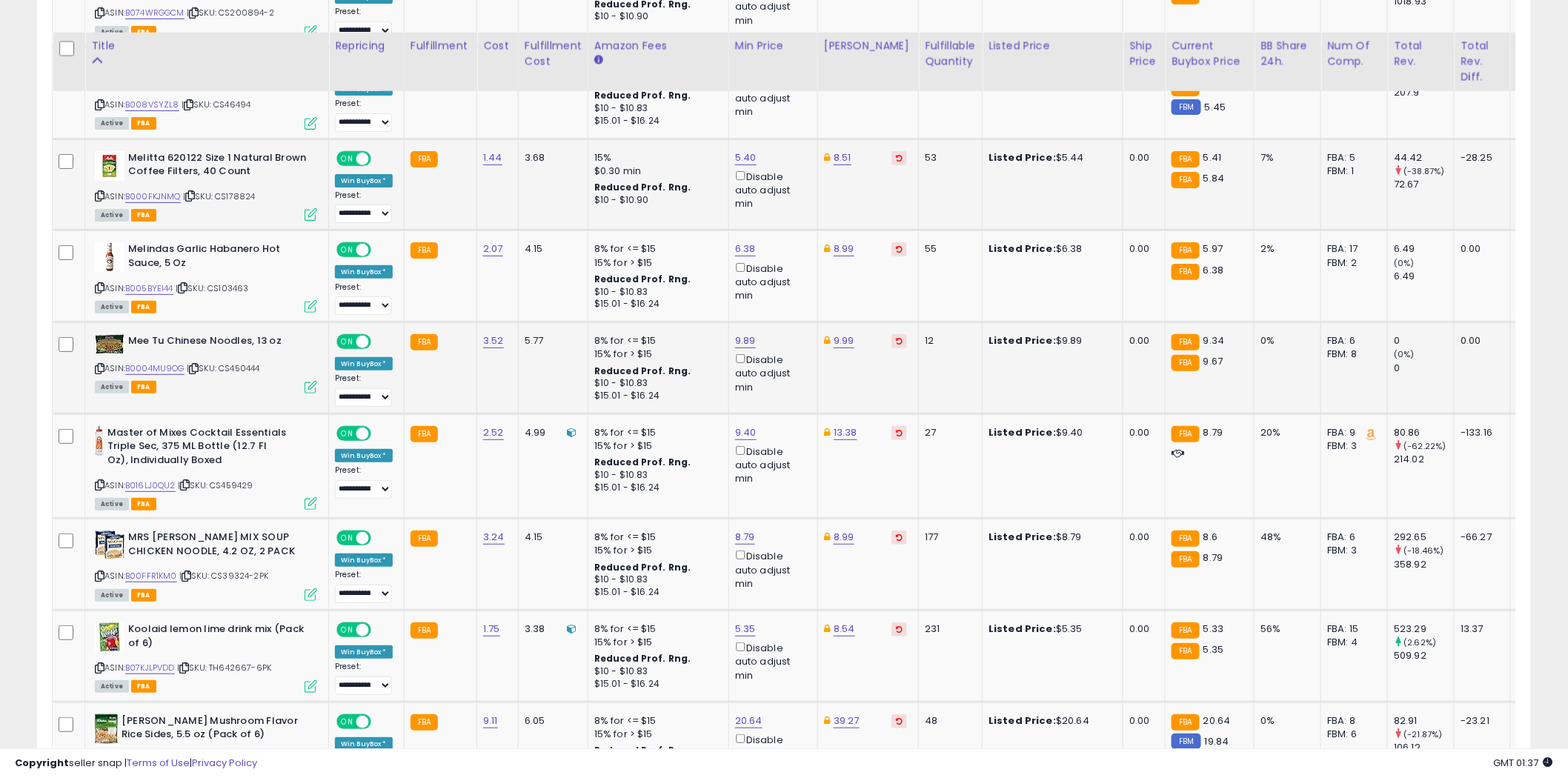
scroll to position [2469, 0]
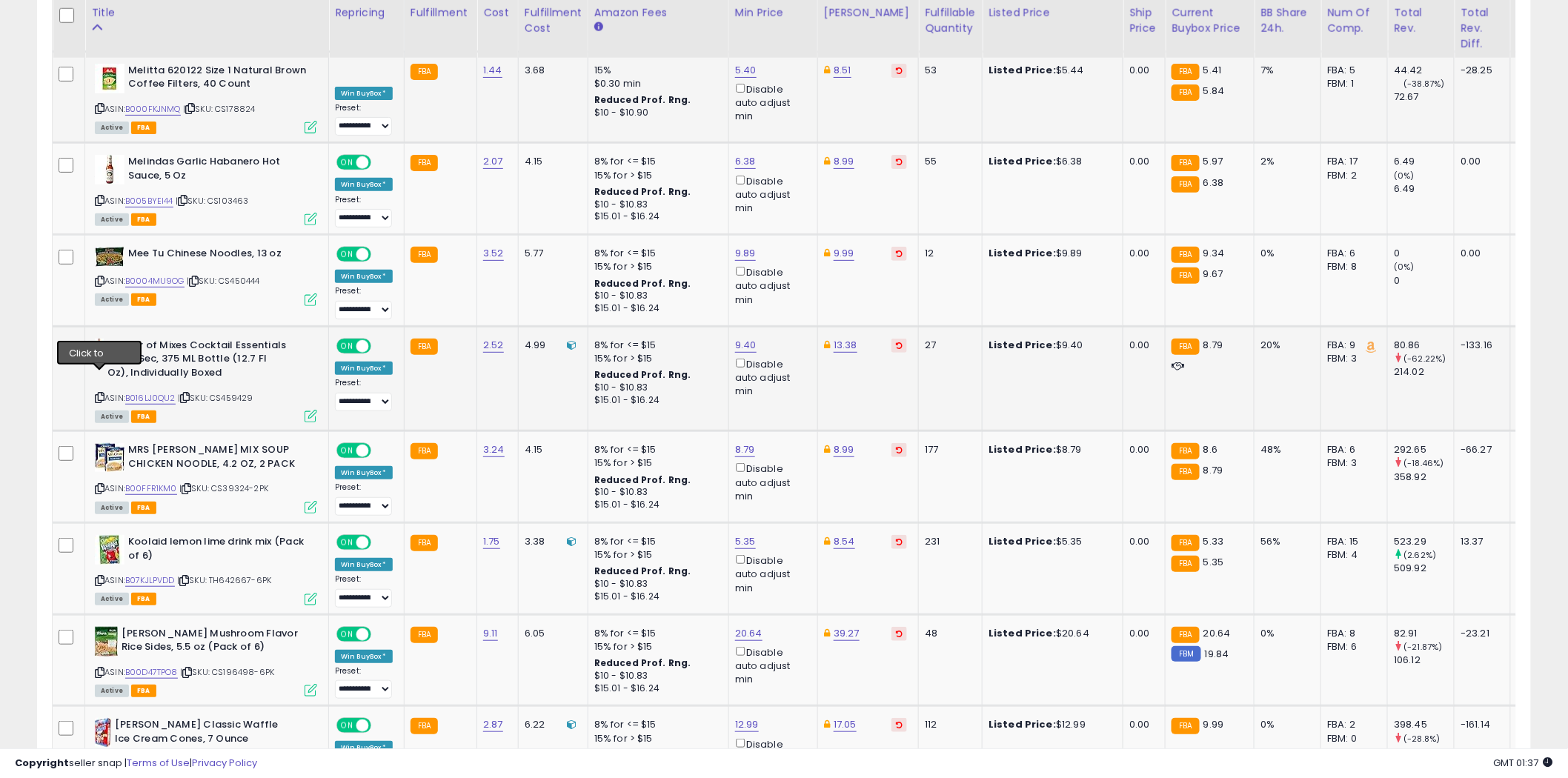
click at [101, 393] on icon at bounding box center [100, 397] width 10 height 8
click at [99, 393] on icon at bounding box center [100, 397] width 10 height 8
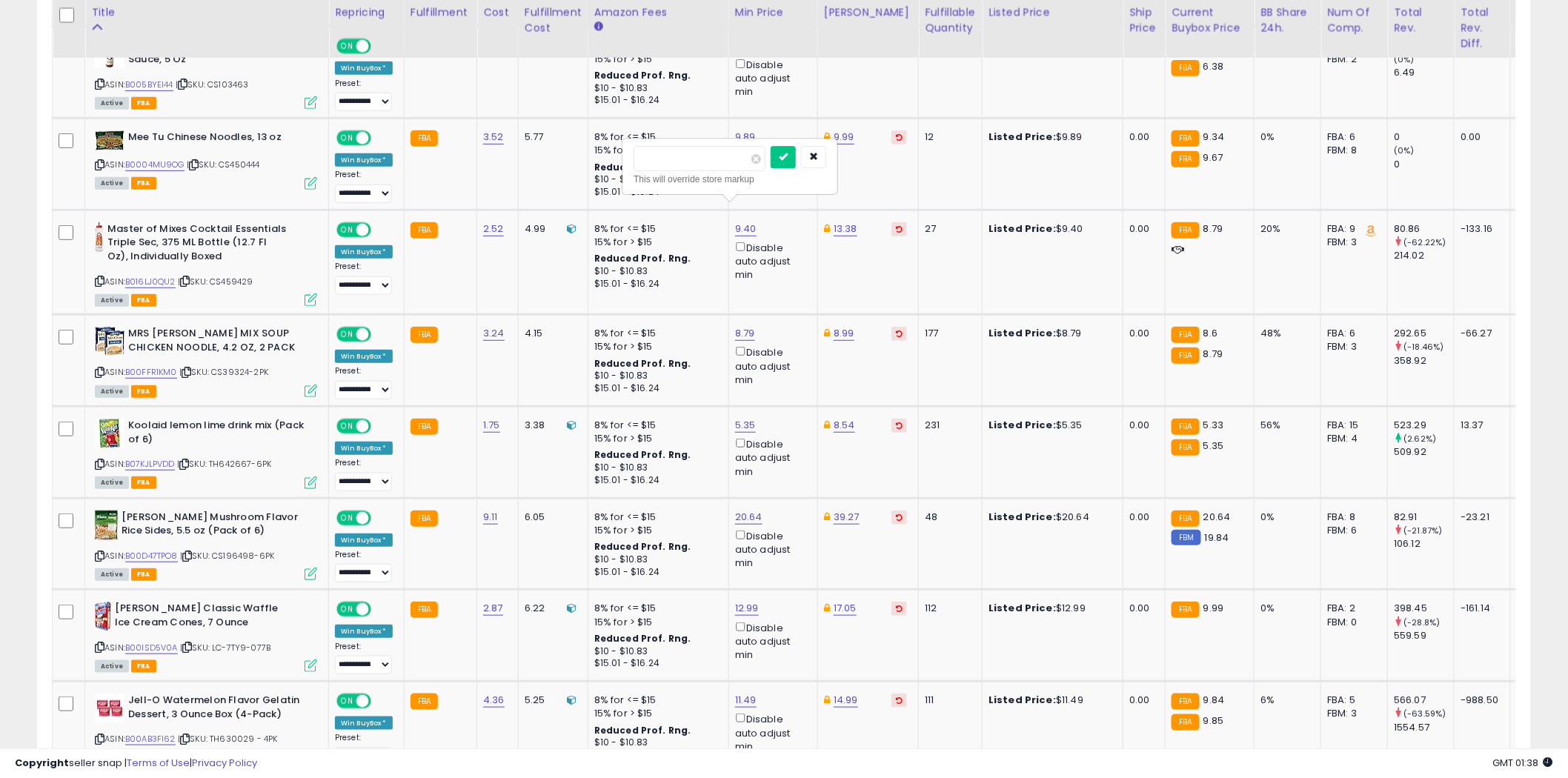
scroll to position [2715, 0]
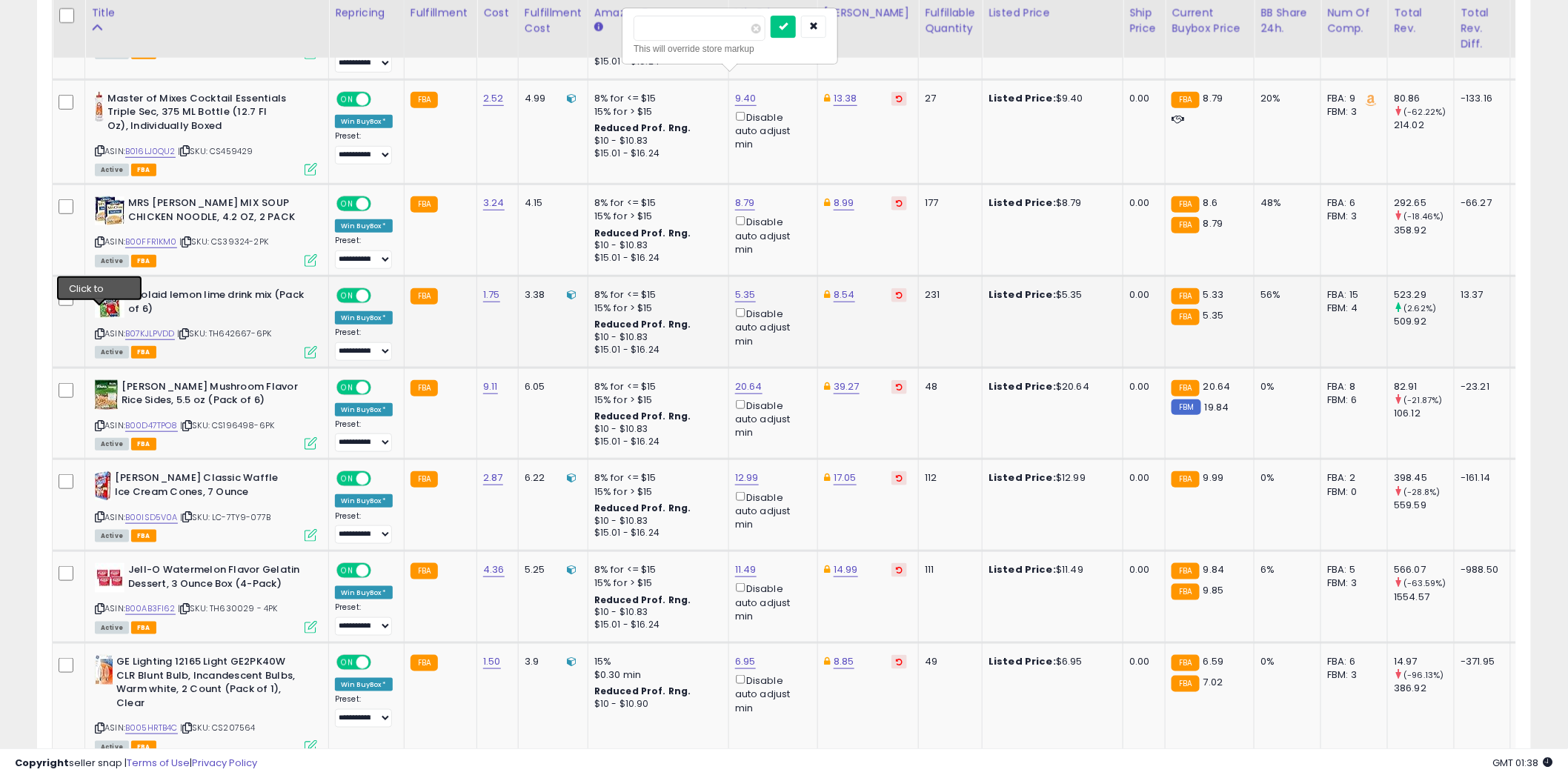
click at [102, 330] on icon at bounding box center [100, 334] width 10 height 8
click at [99, 421] on icon at bounding box center [100, 425] width 10 height 8
click at [99, 512] on icon at bounding box center [100, 516] width 10 height 8
click at [102, 512] on icon at bounding box center [100, 516] width 10 height 8
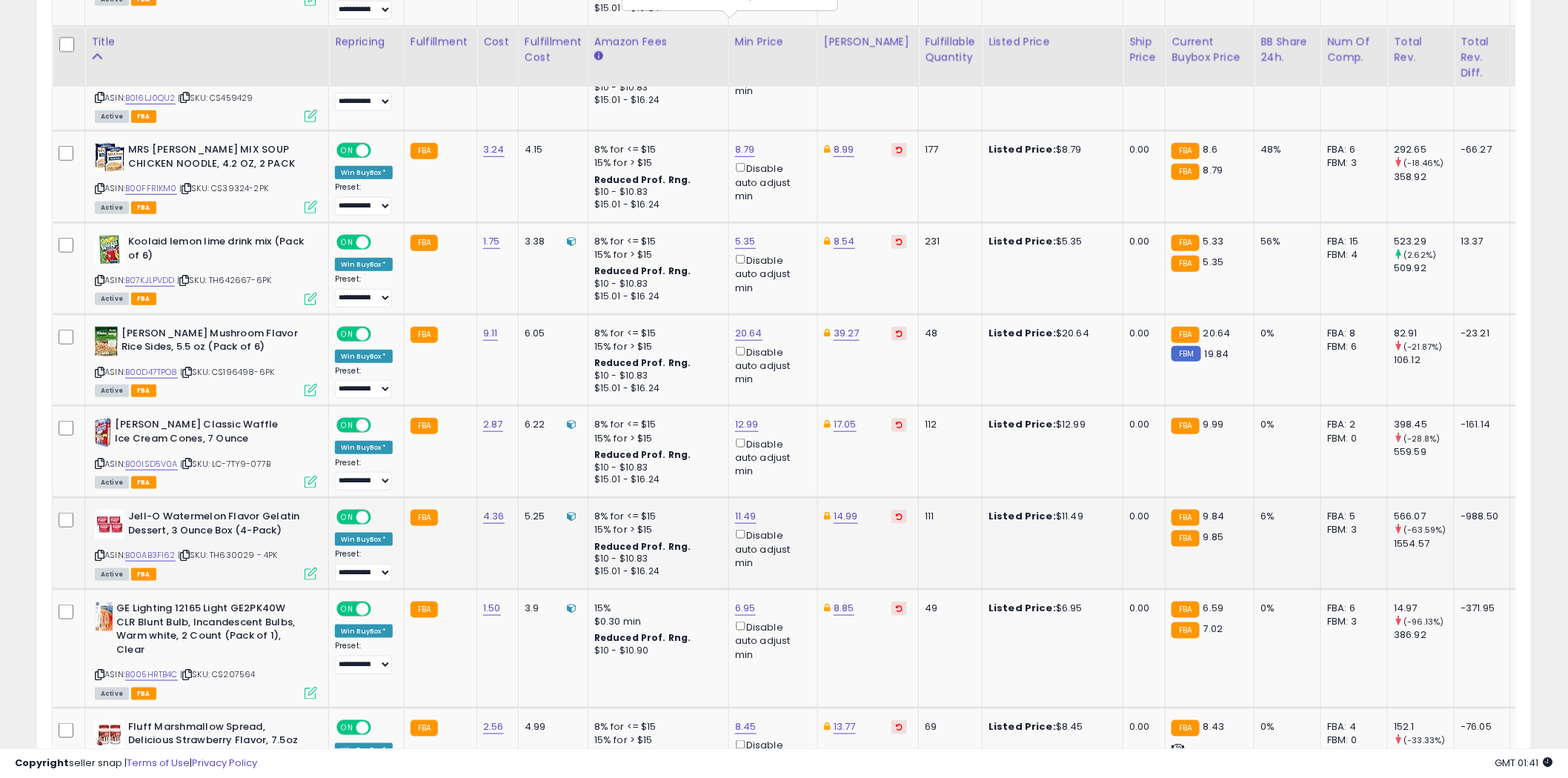
scroll to position [2798, 0]
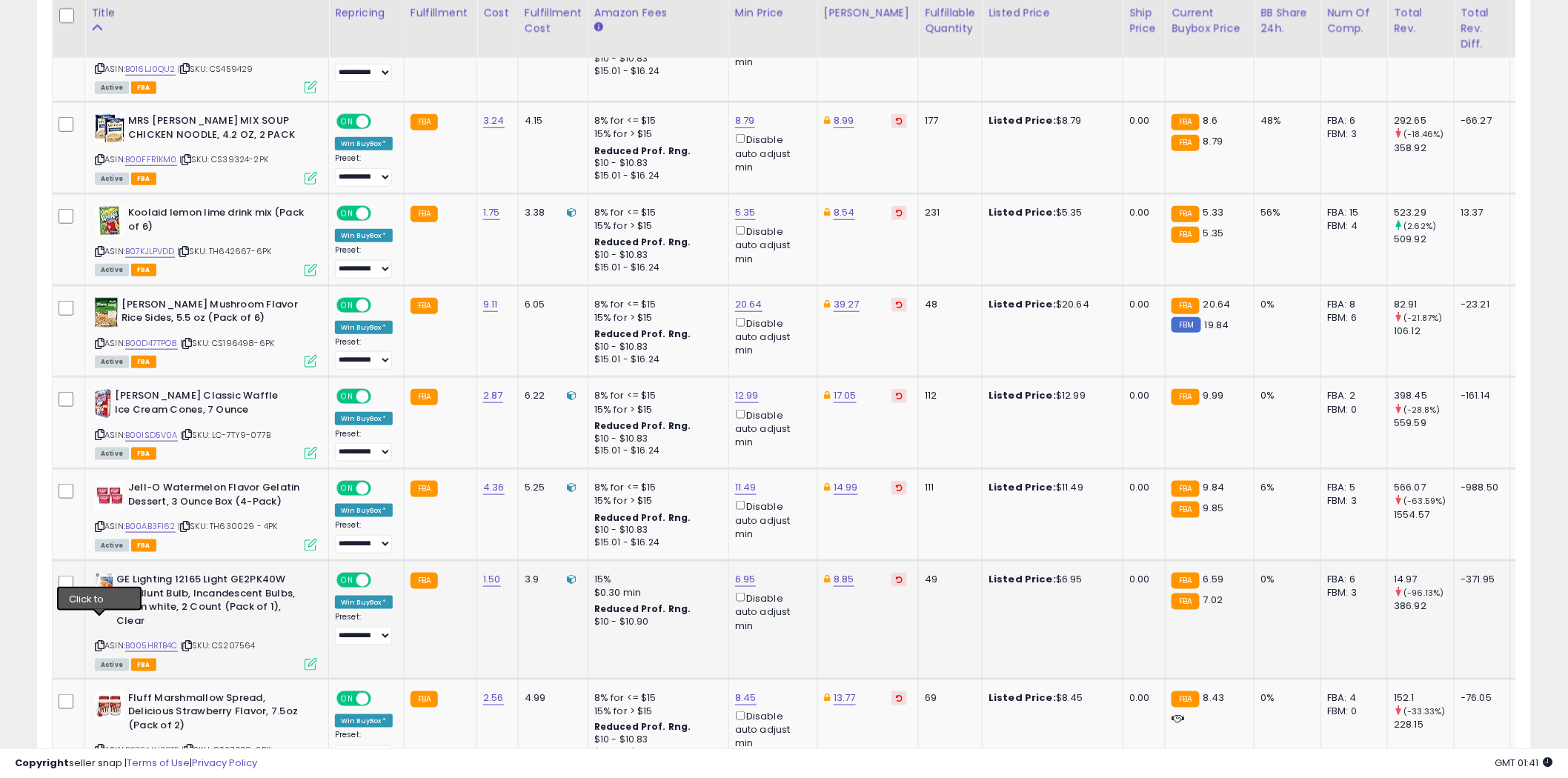
click at [101, 641] on icon at bounding box center [100, 645] width 10 height 8
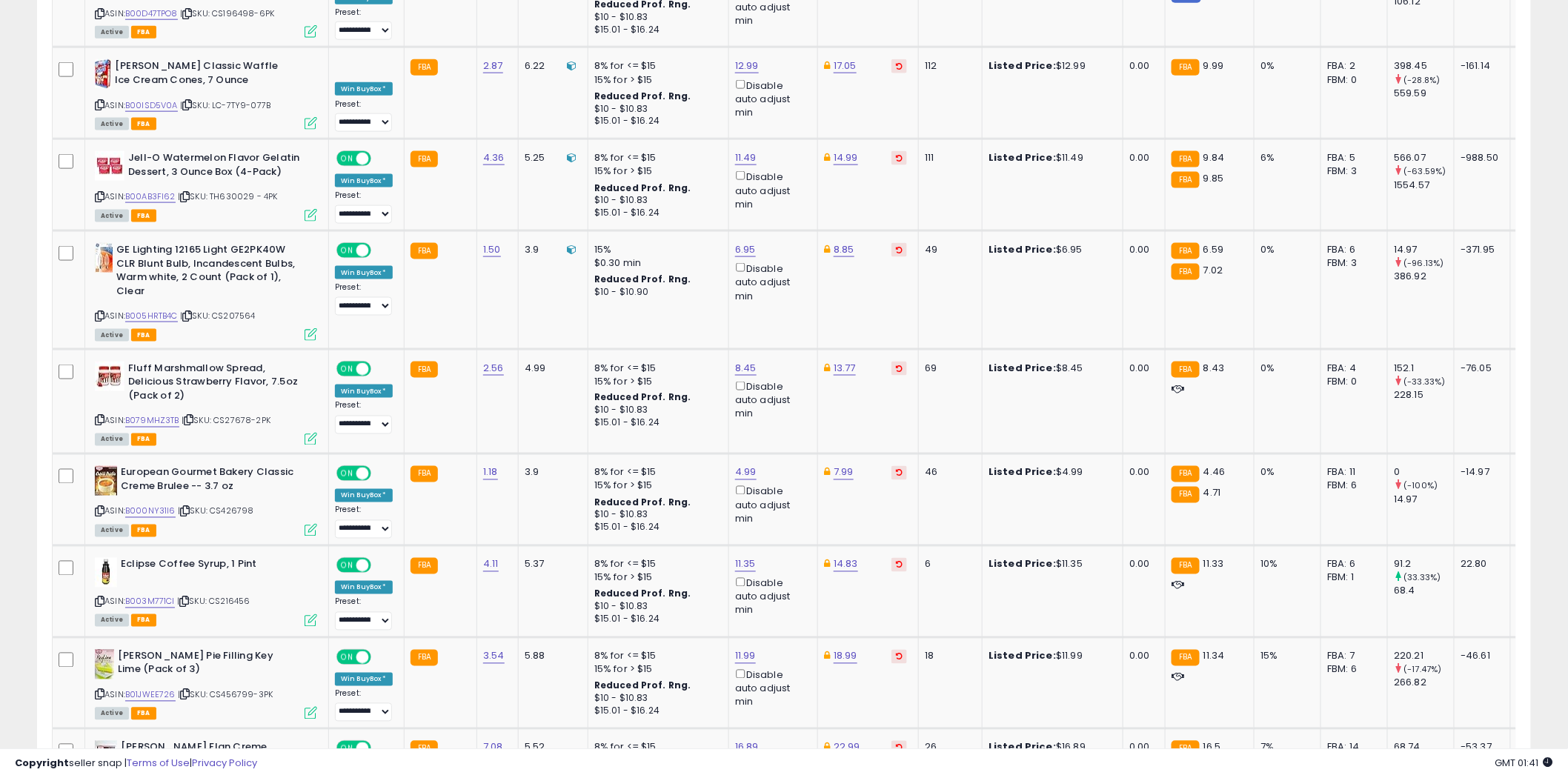
scroll to position [3045, 0]
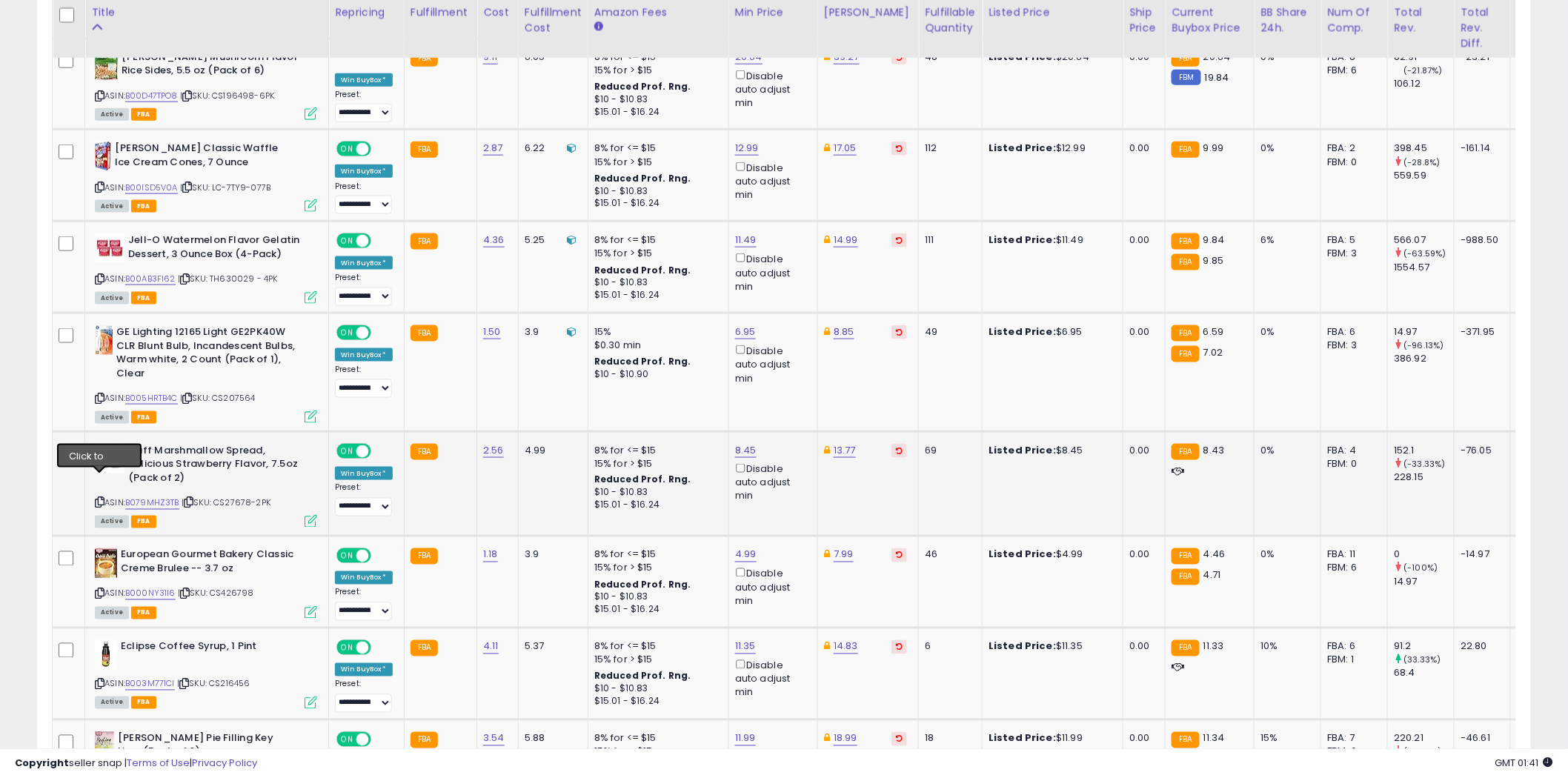
click at [99, 499] on icon at bounding box center [100, 502] width 10 height 8
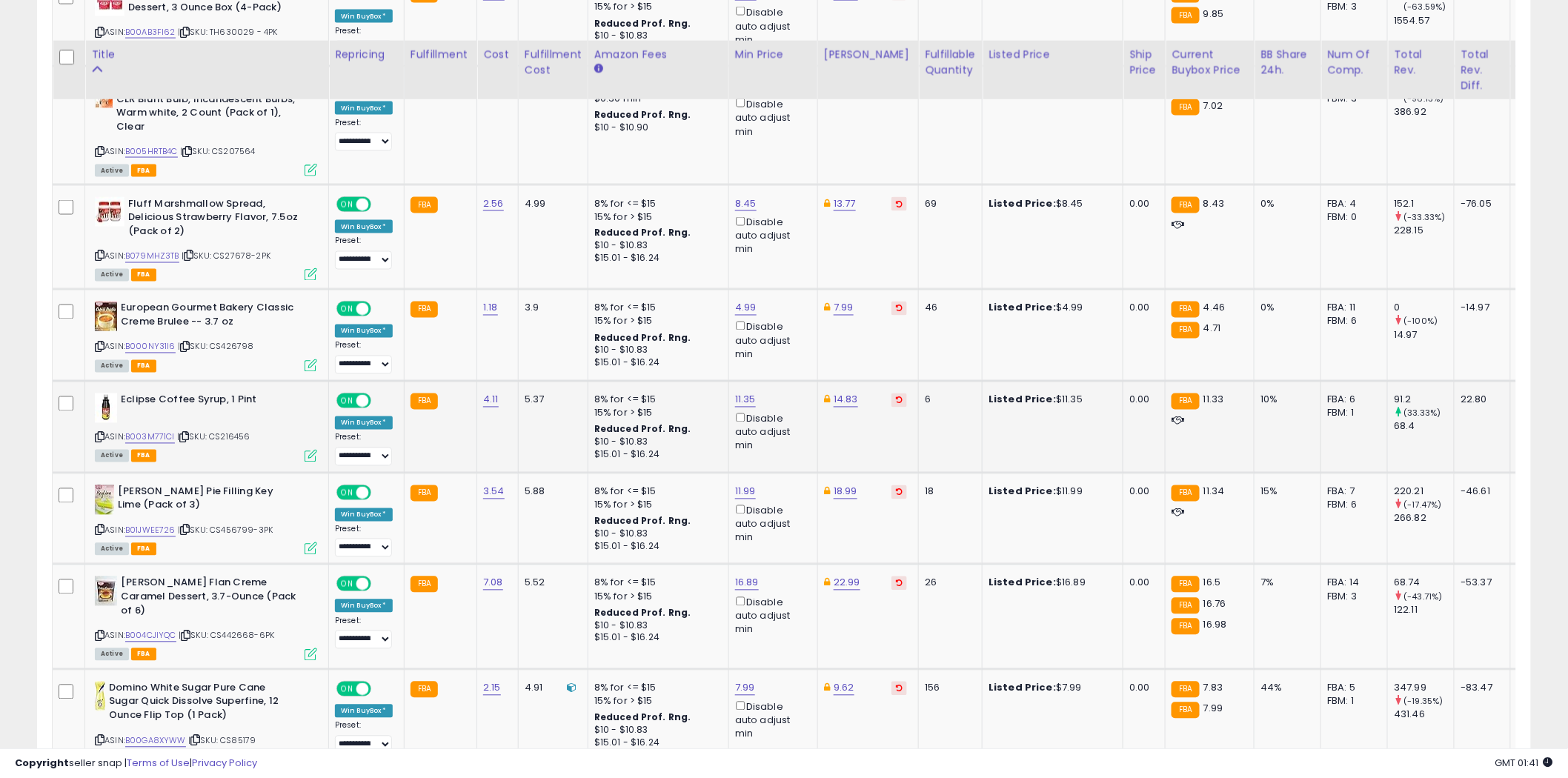
scroll to position [3374, 0]
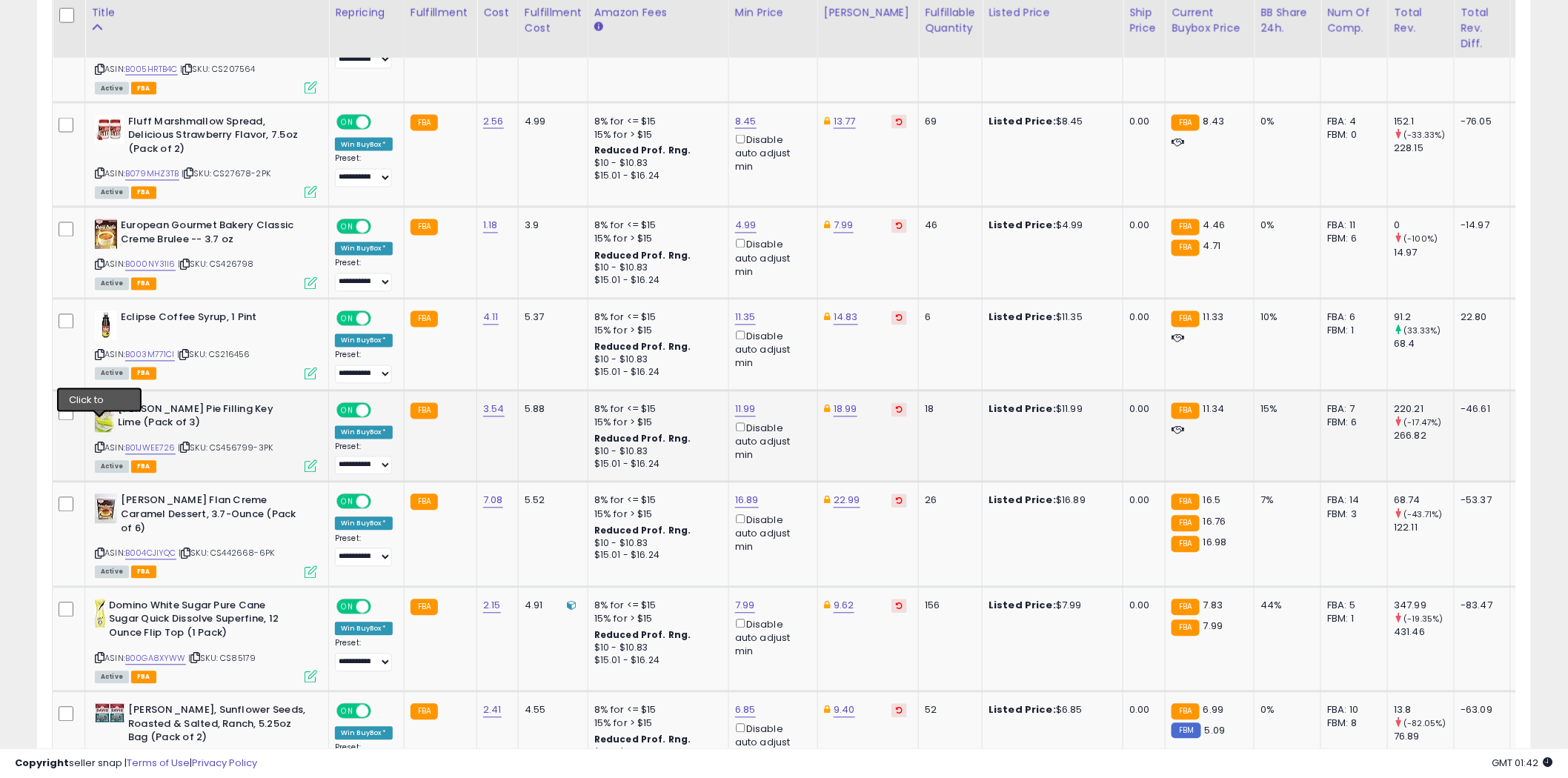
click at [98, 443] on icon at bounding box center [100, 447] width 10 height 8
click at [99, 550] on icon at bounding box center [100, 554] width 10 height 8
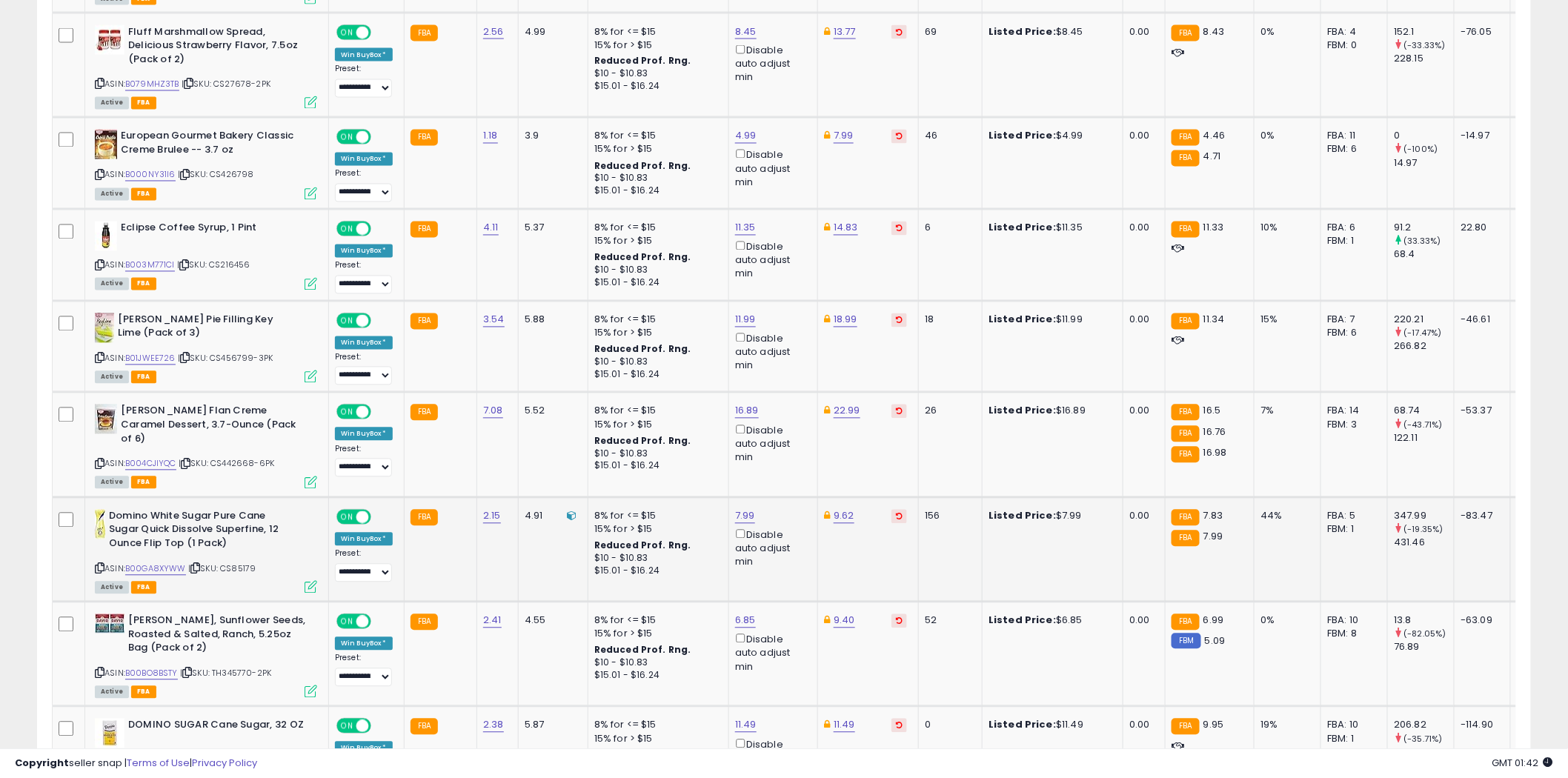
scroll to position [3539, 0]
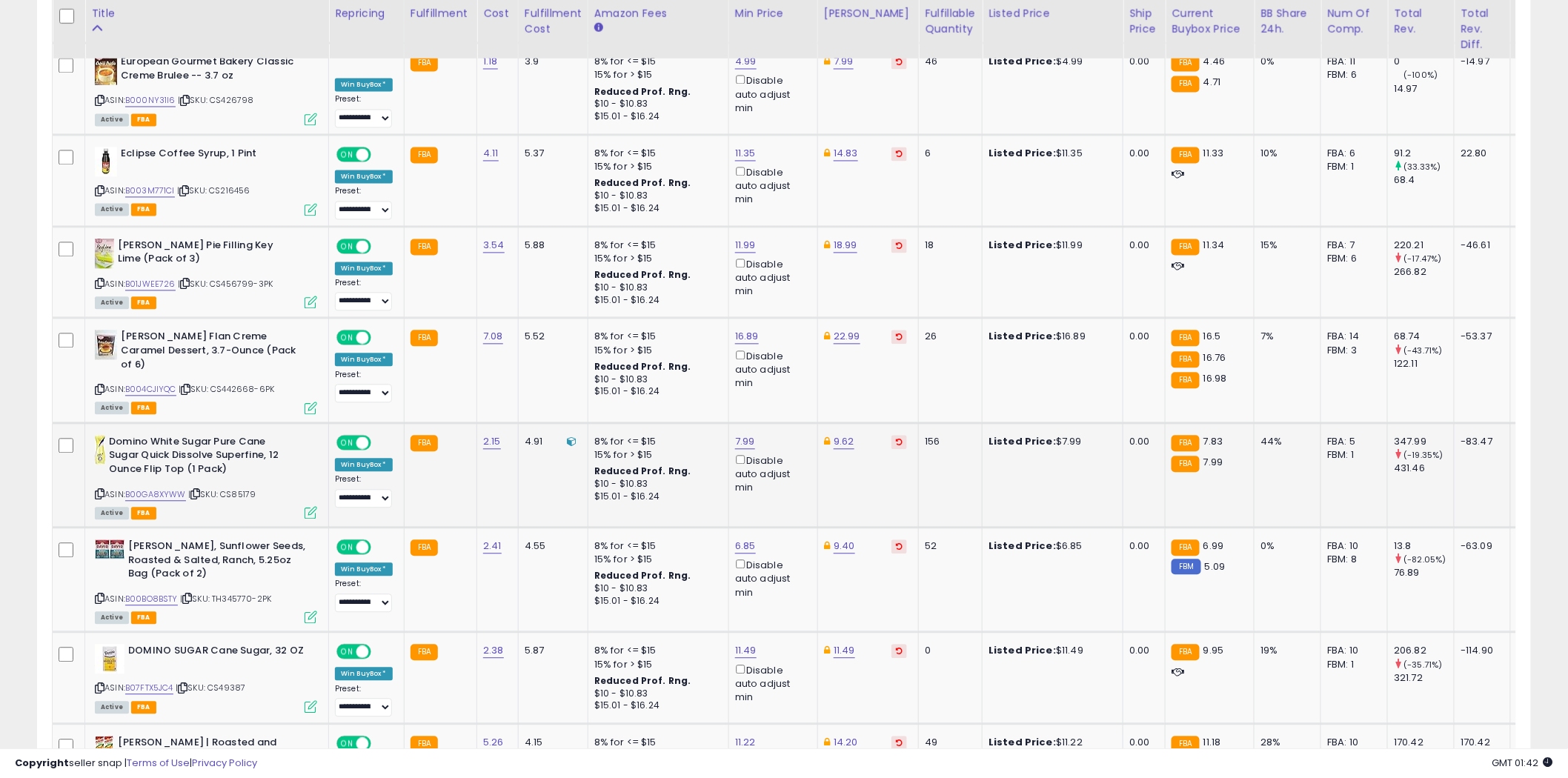
click at [99, 490] on icon at bounding box center [100, 494] width 10 height 8
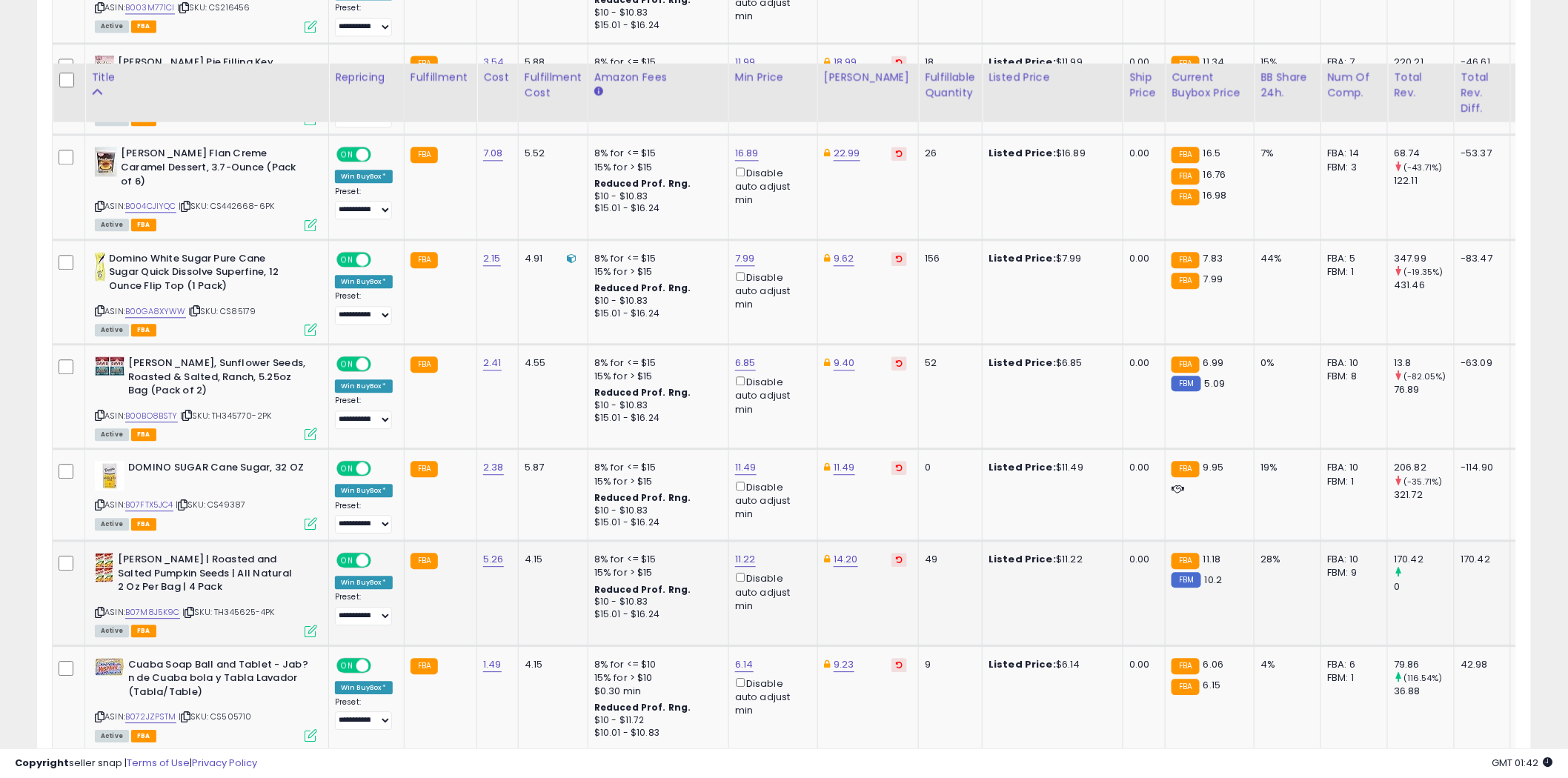
scroll to position [3786, 0]
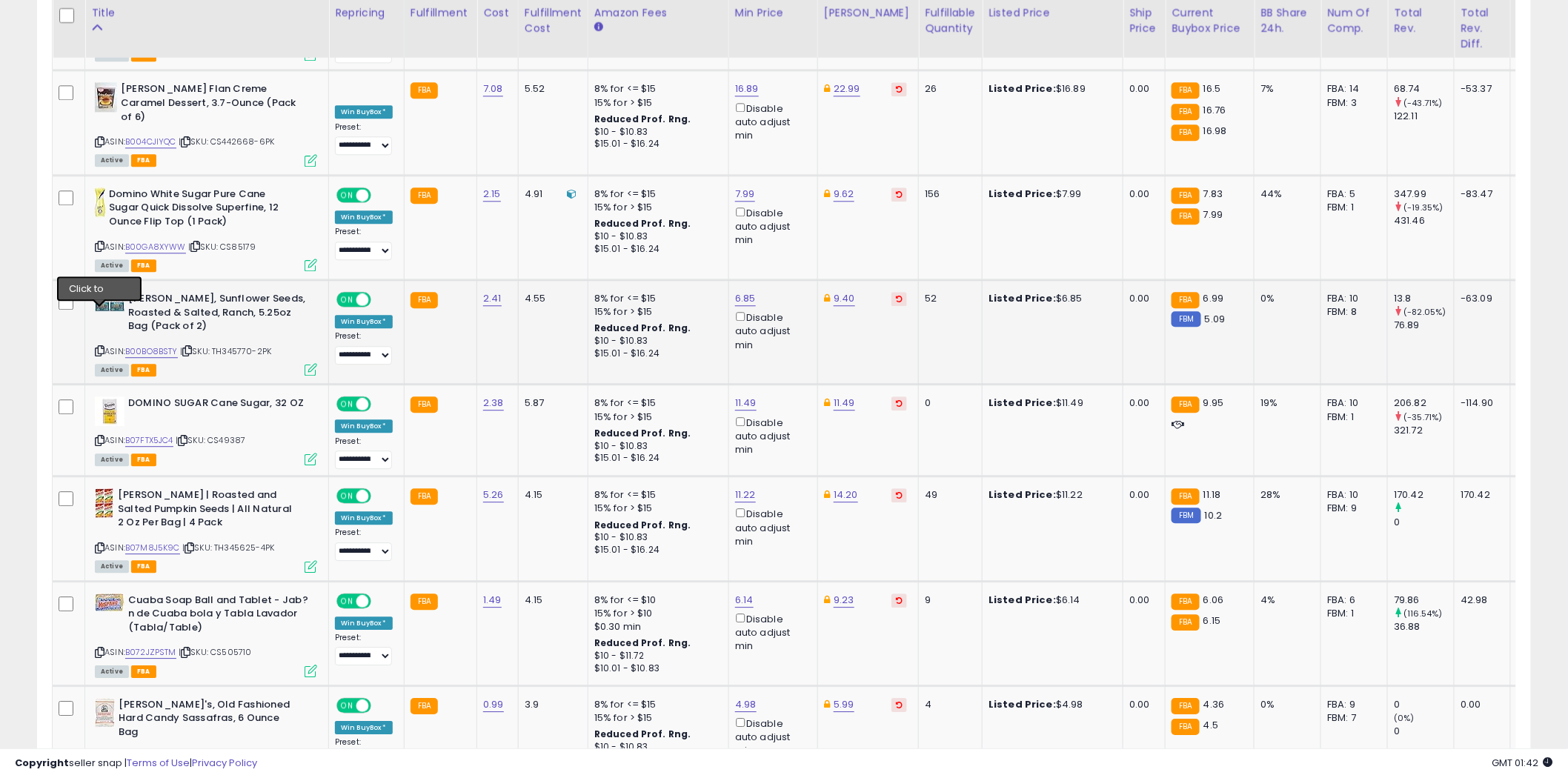
click at [100, 346] on icon at bounding box center [100, 350] width 10 height 8
click at [99, 437] on icon at bounding box center [100, 440] width 10 height 8
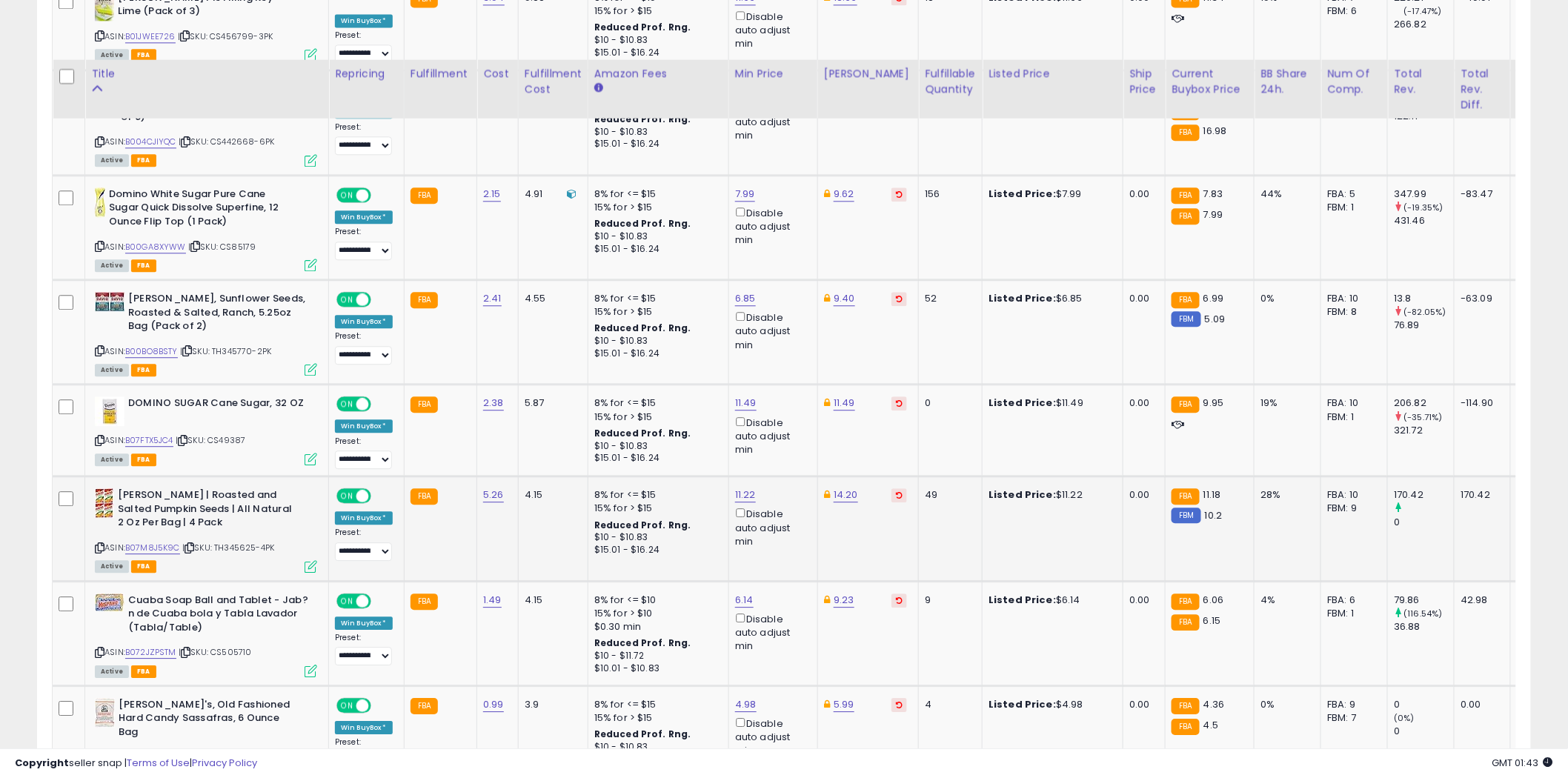
scroll to position [3869, 0]
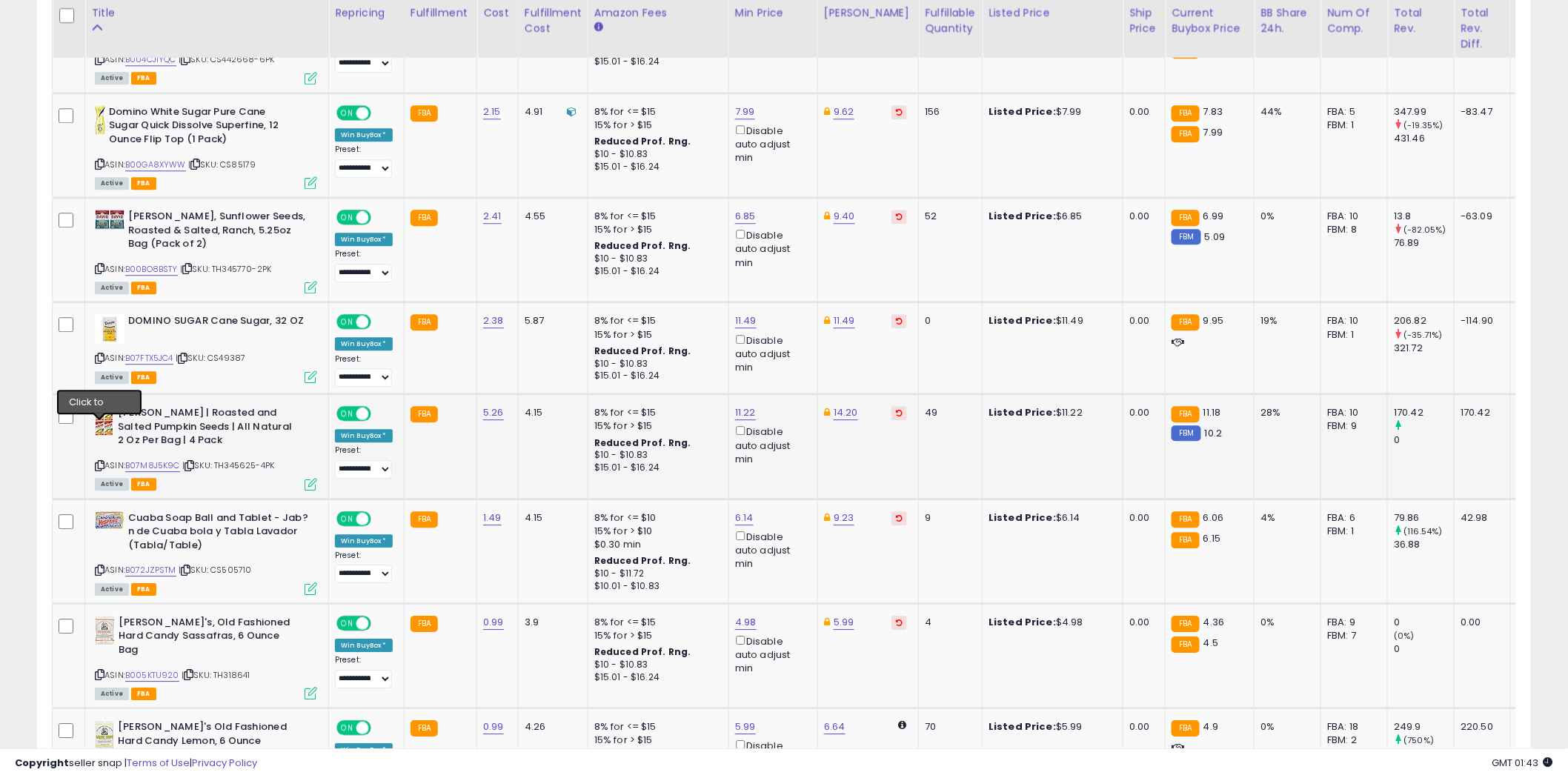
click at [98, 462] on icon at bounding box center [100, 466] width 10 height 8
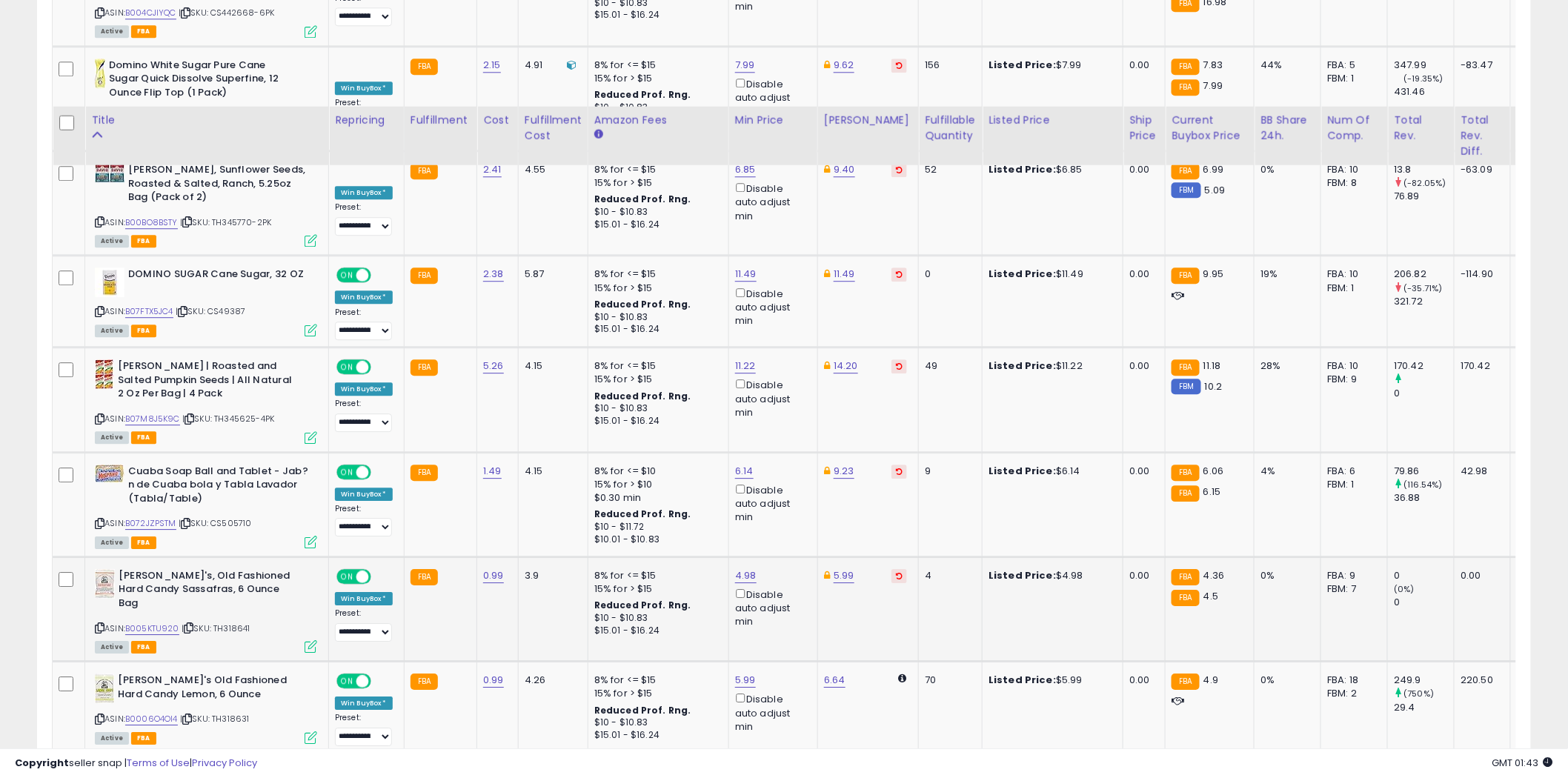
scroll to position [4033, 0]
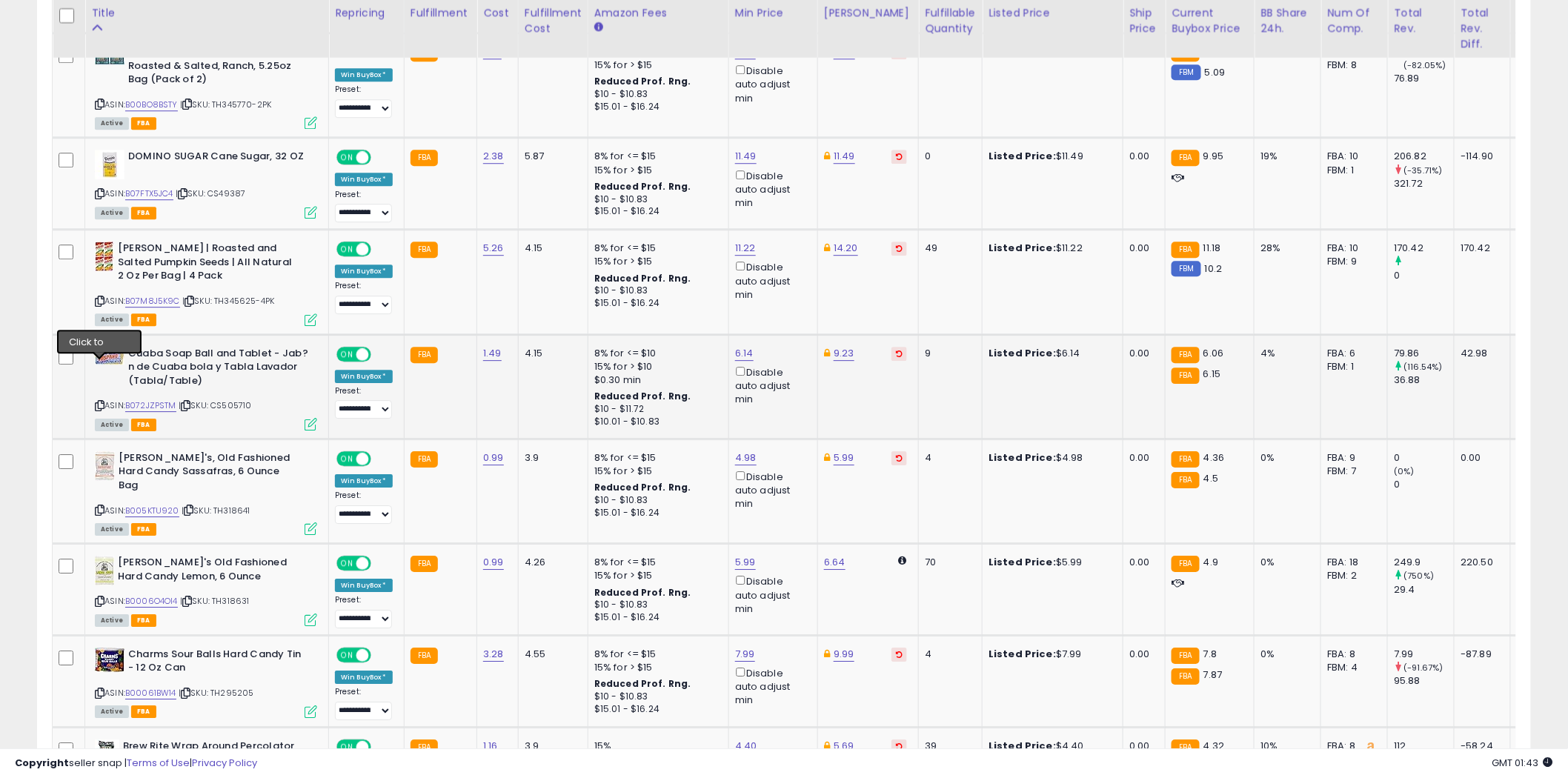
click at [99, 402] on icon at bounding box center [100, 405] width 10 height 8
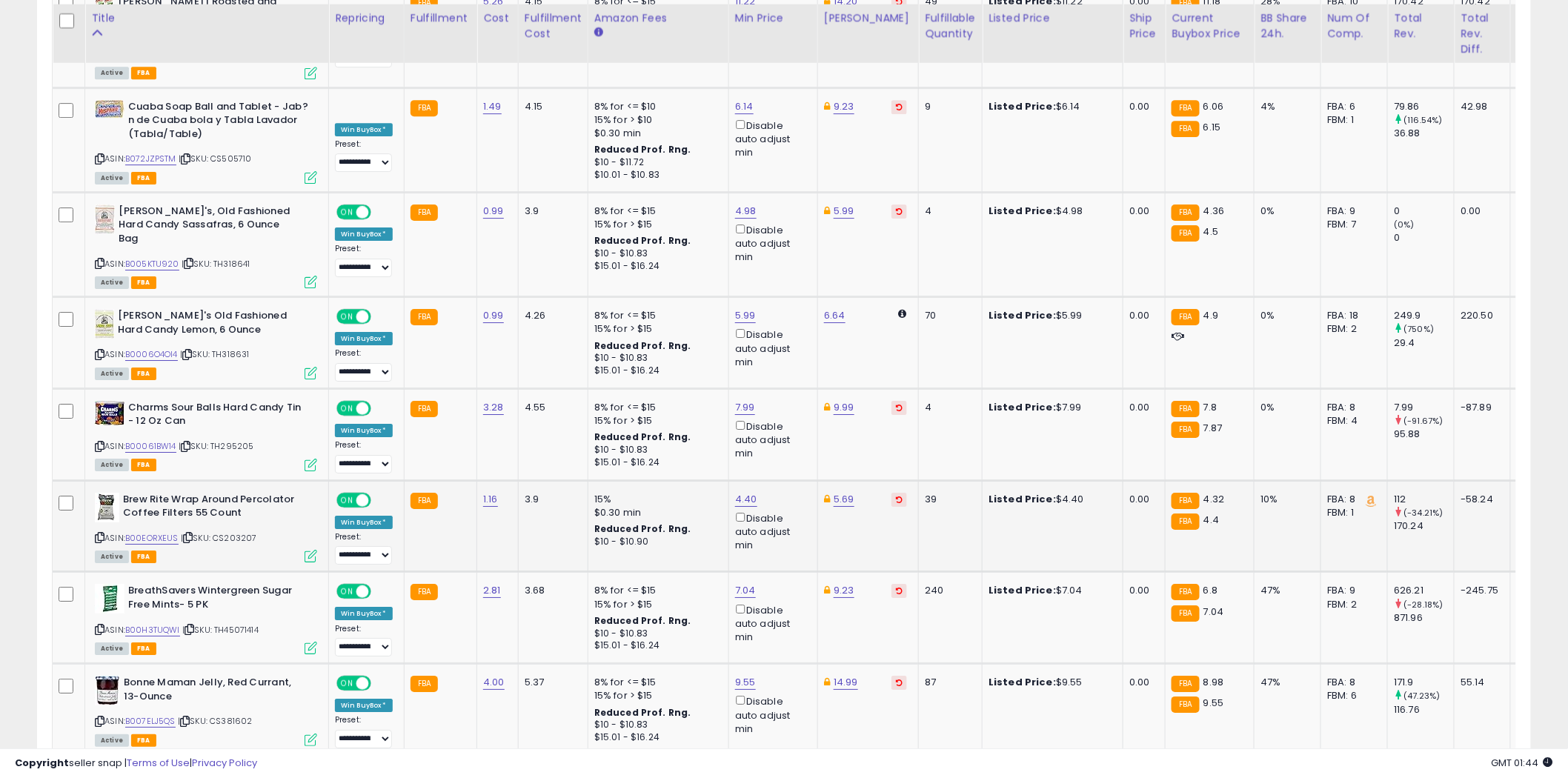
scroll to position [4361, 0]
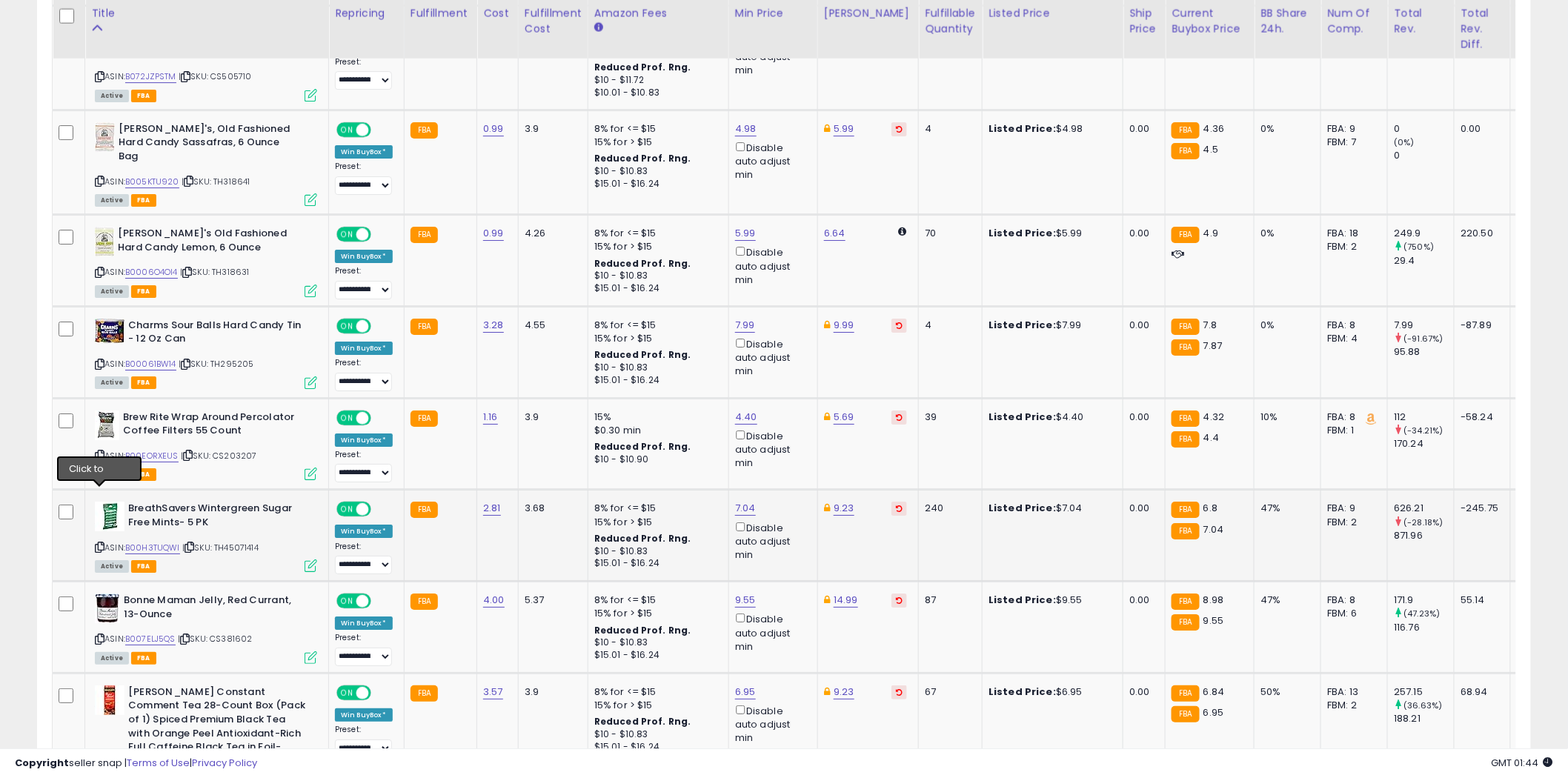
click at [101, 543] on icon at bounding box center [100, 547] width 10 height 8
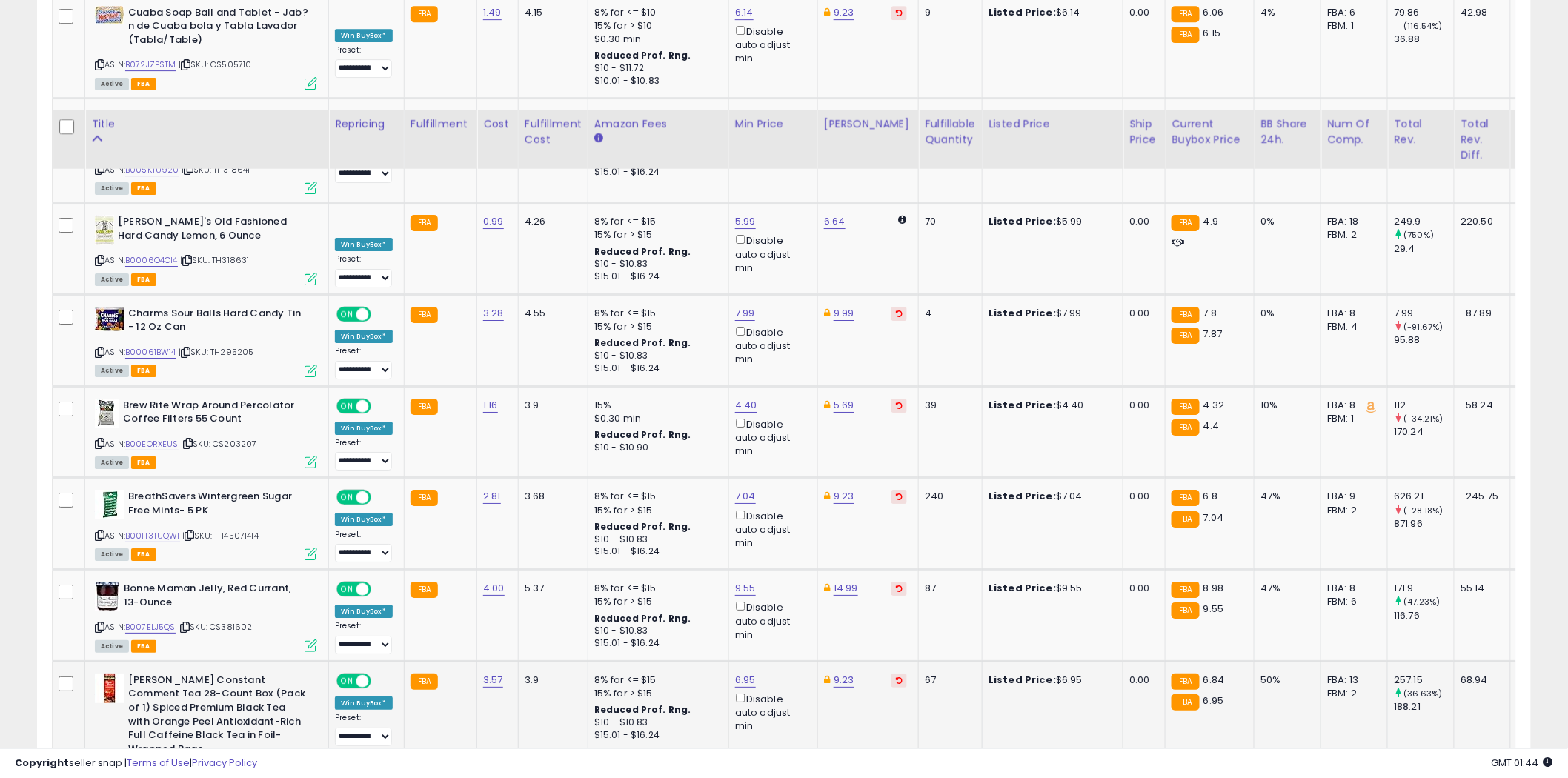
scroll to position [4526, 0]
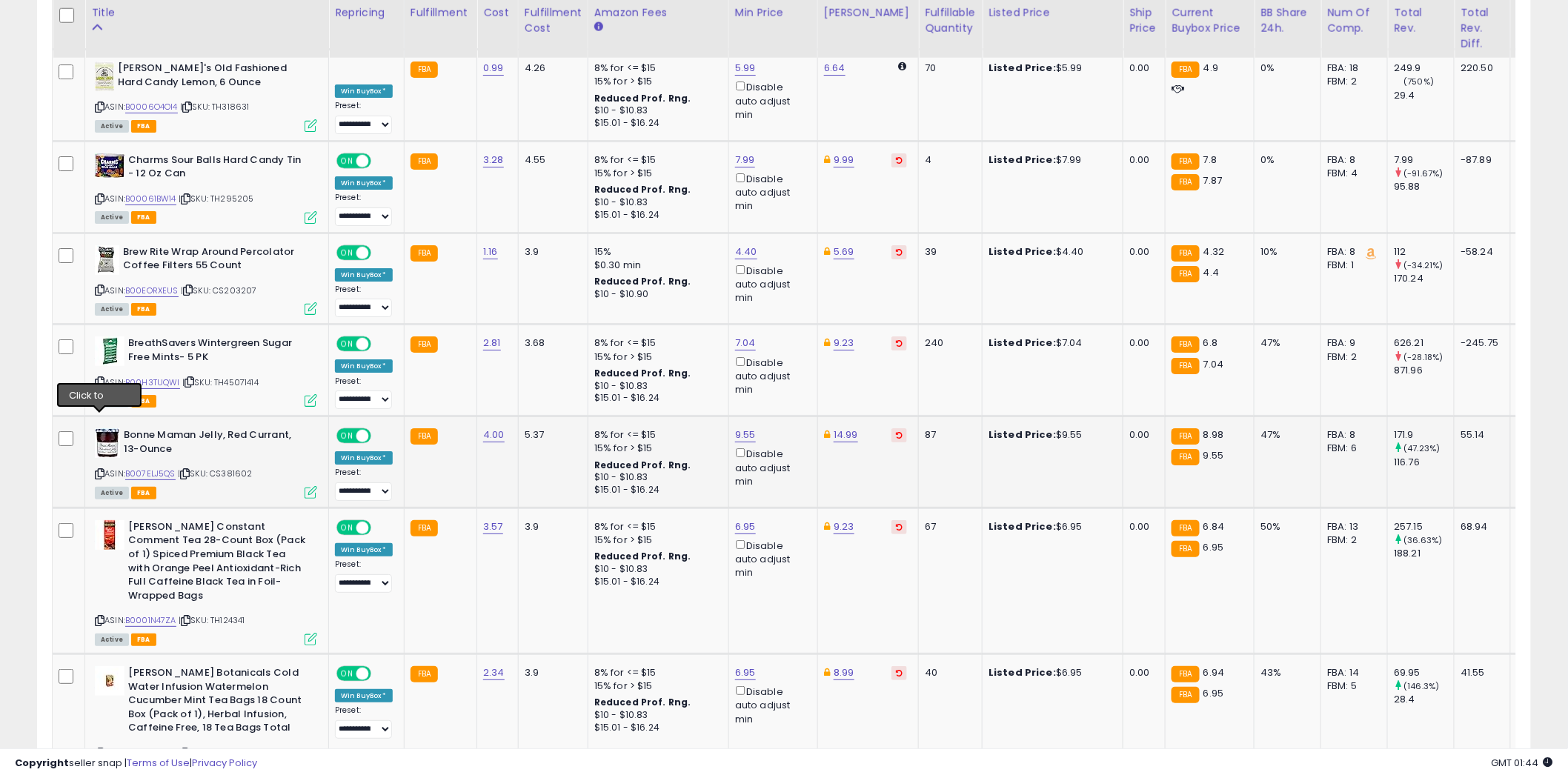
click at [99, 470] on icon at bounding box center [100, 473] width 10 height 8
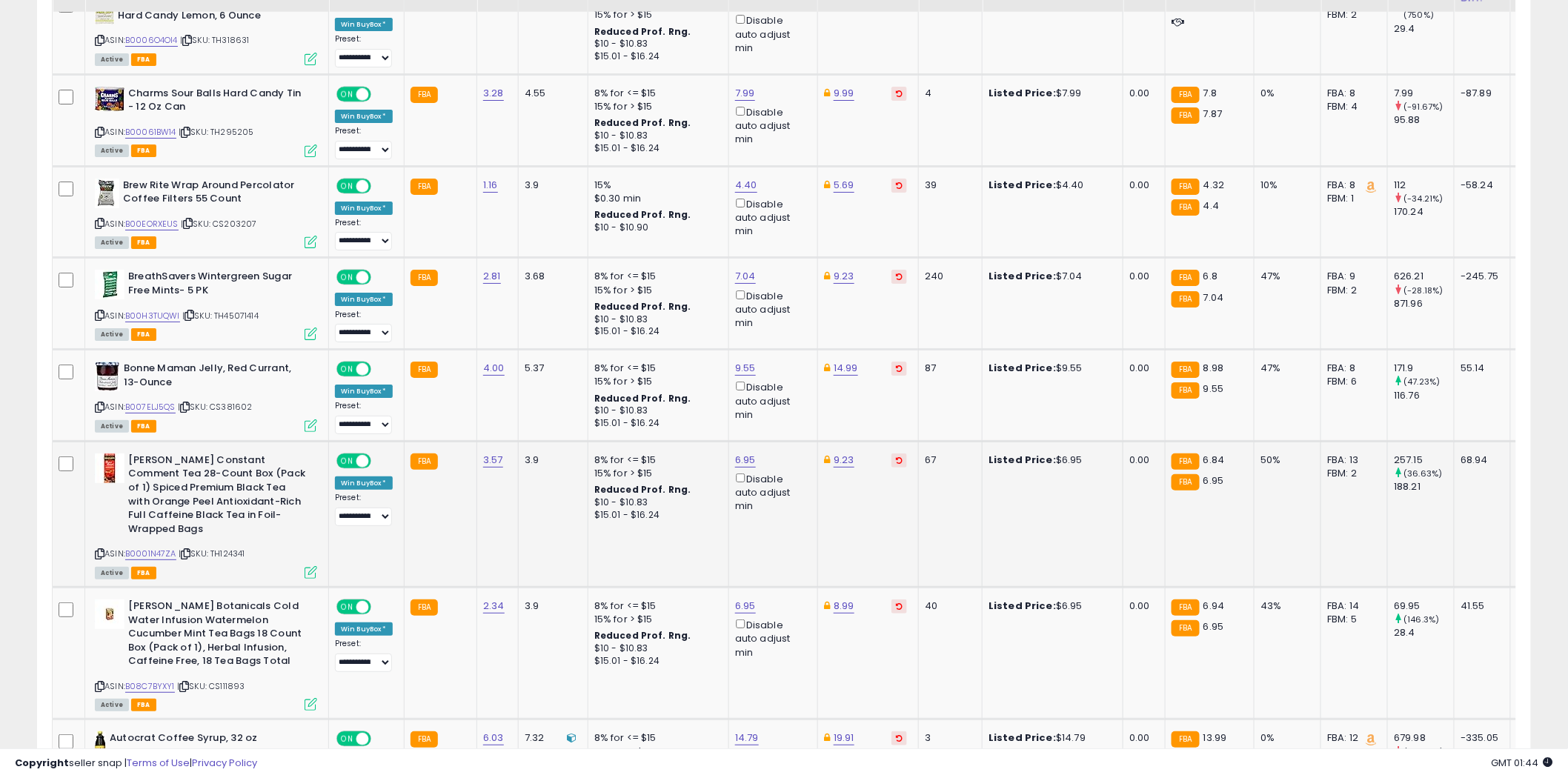
scroll to position [4609, 0]
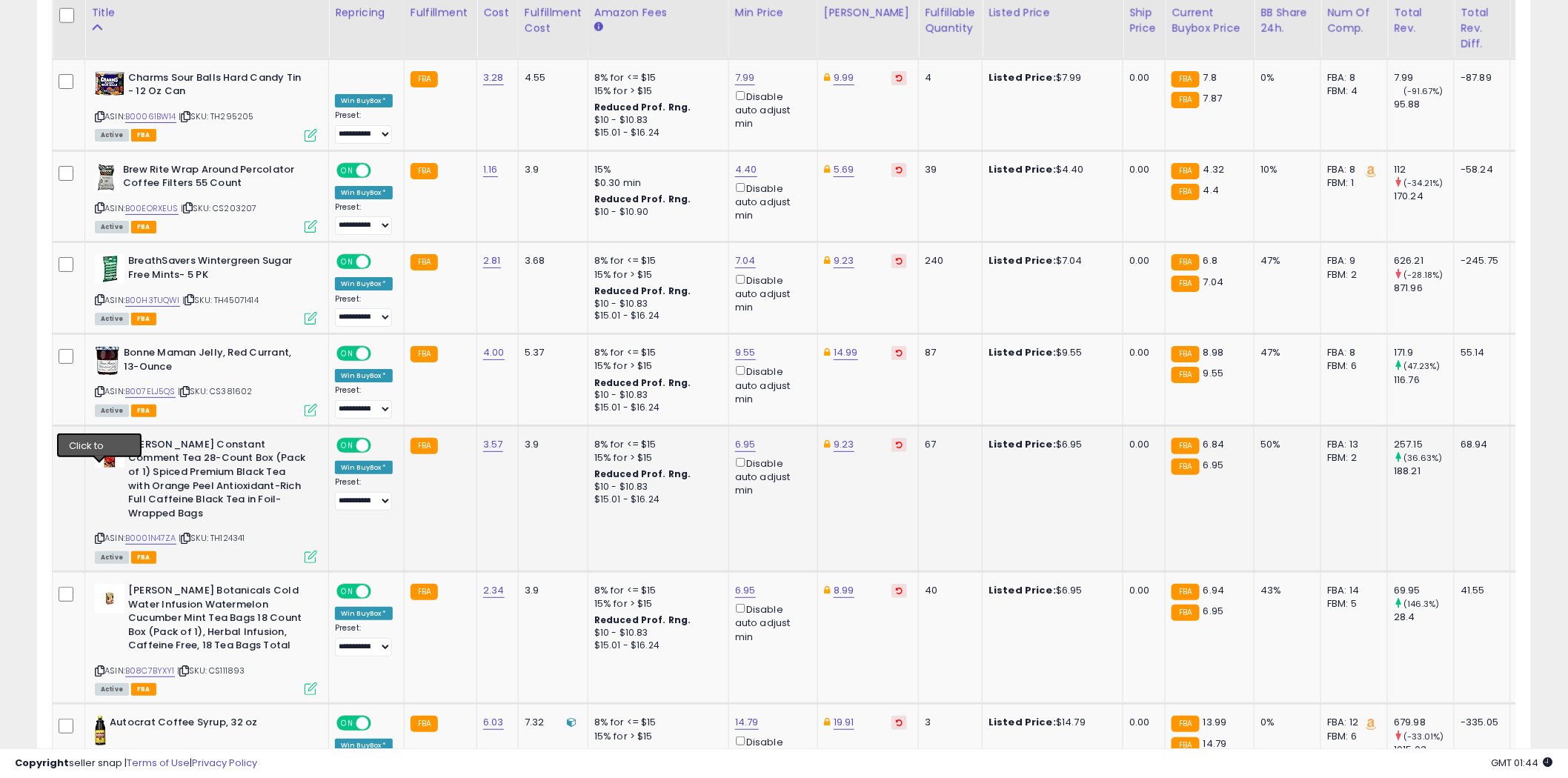
click at [99, 535] on icon at bounding box center [100, 538] width 10 height 8
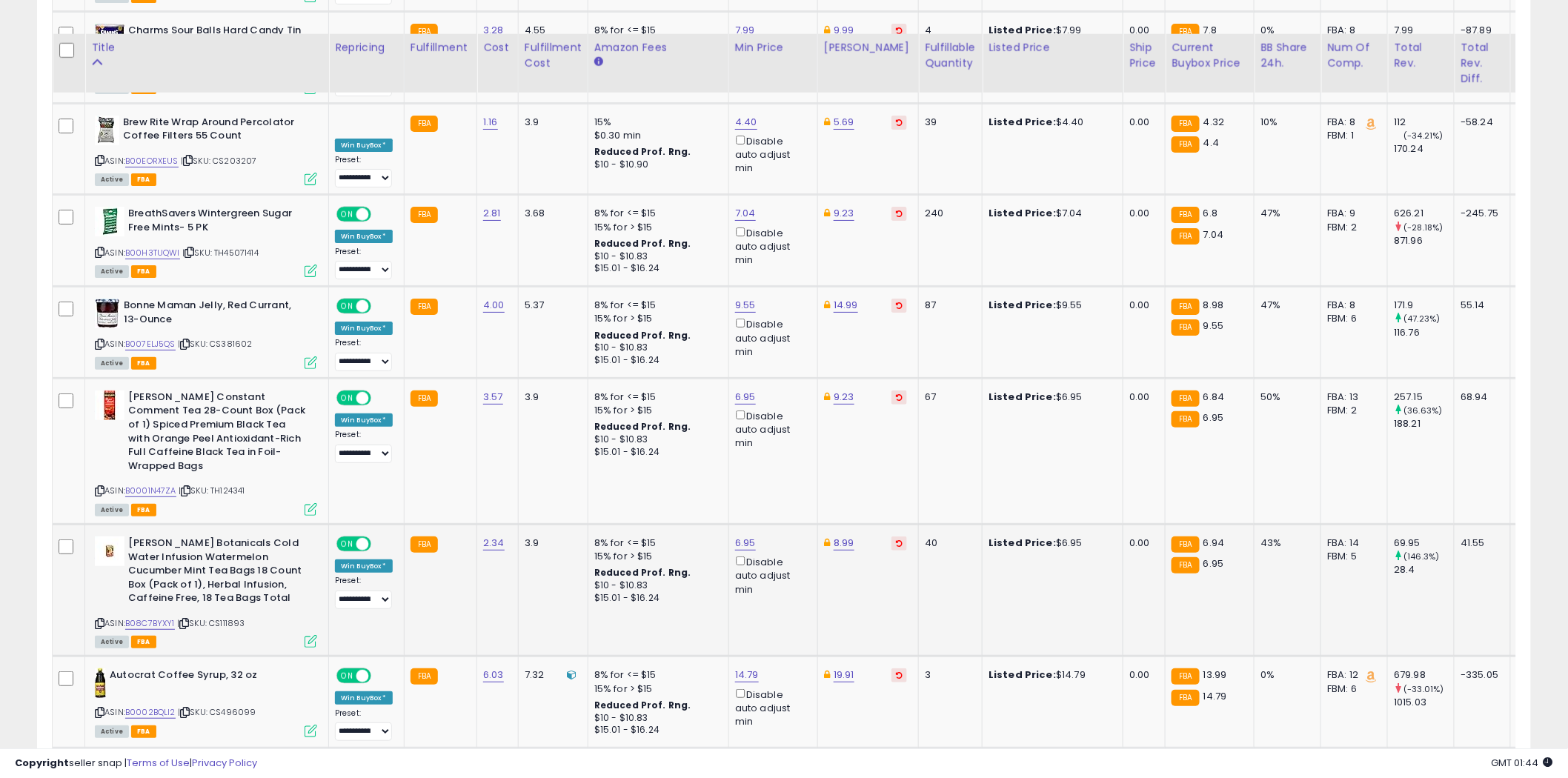
scroll to position [4691, 0]
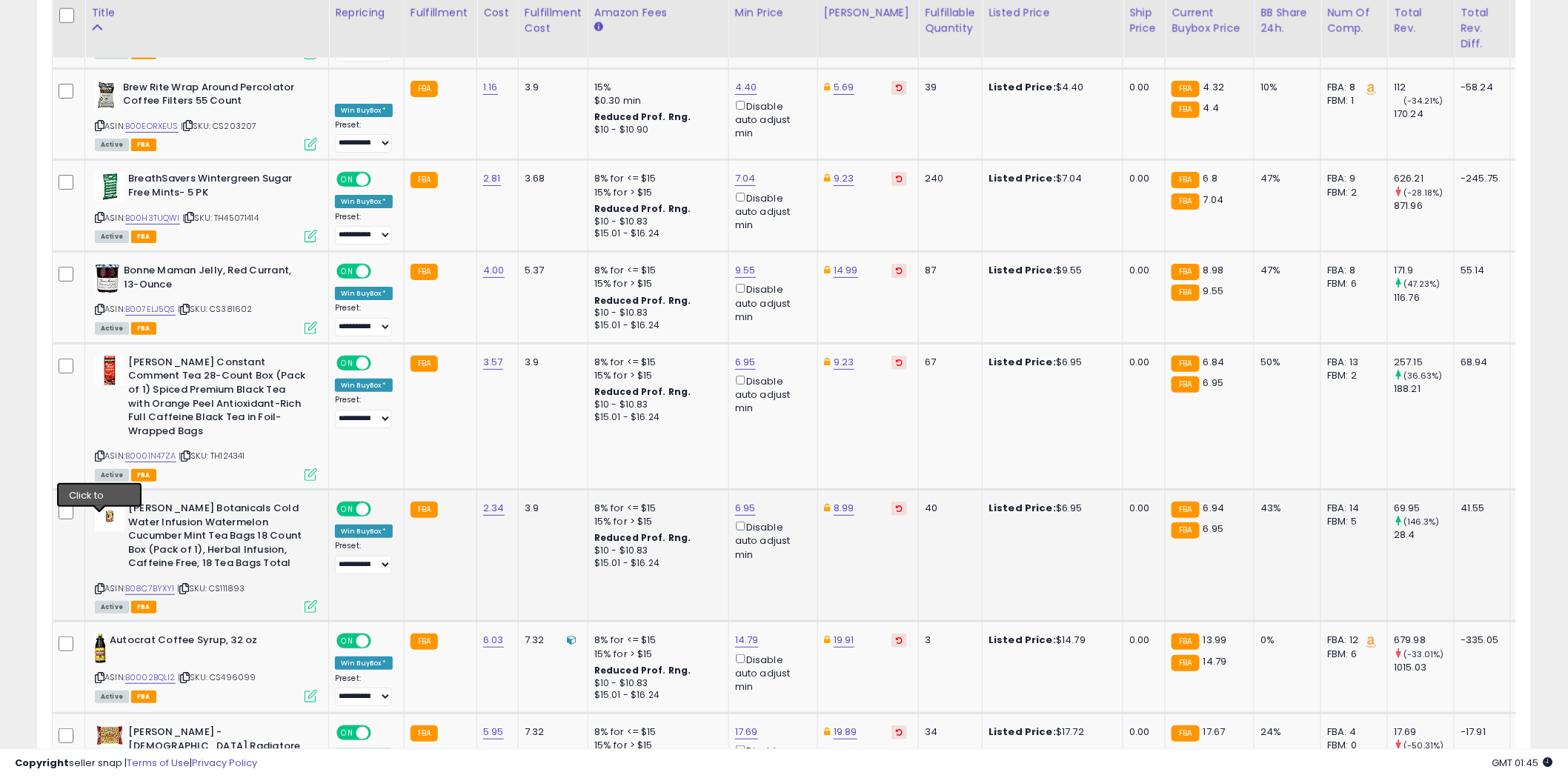
click at [101, 584] on icon at bounding box center [100, 588] width 10 height 8
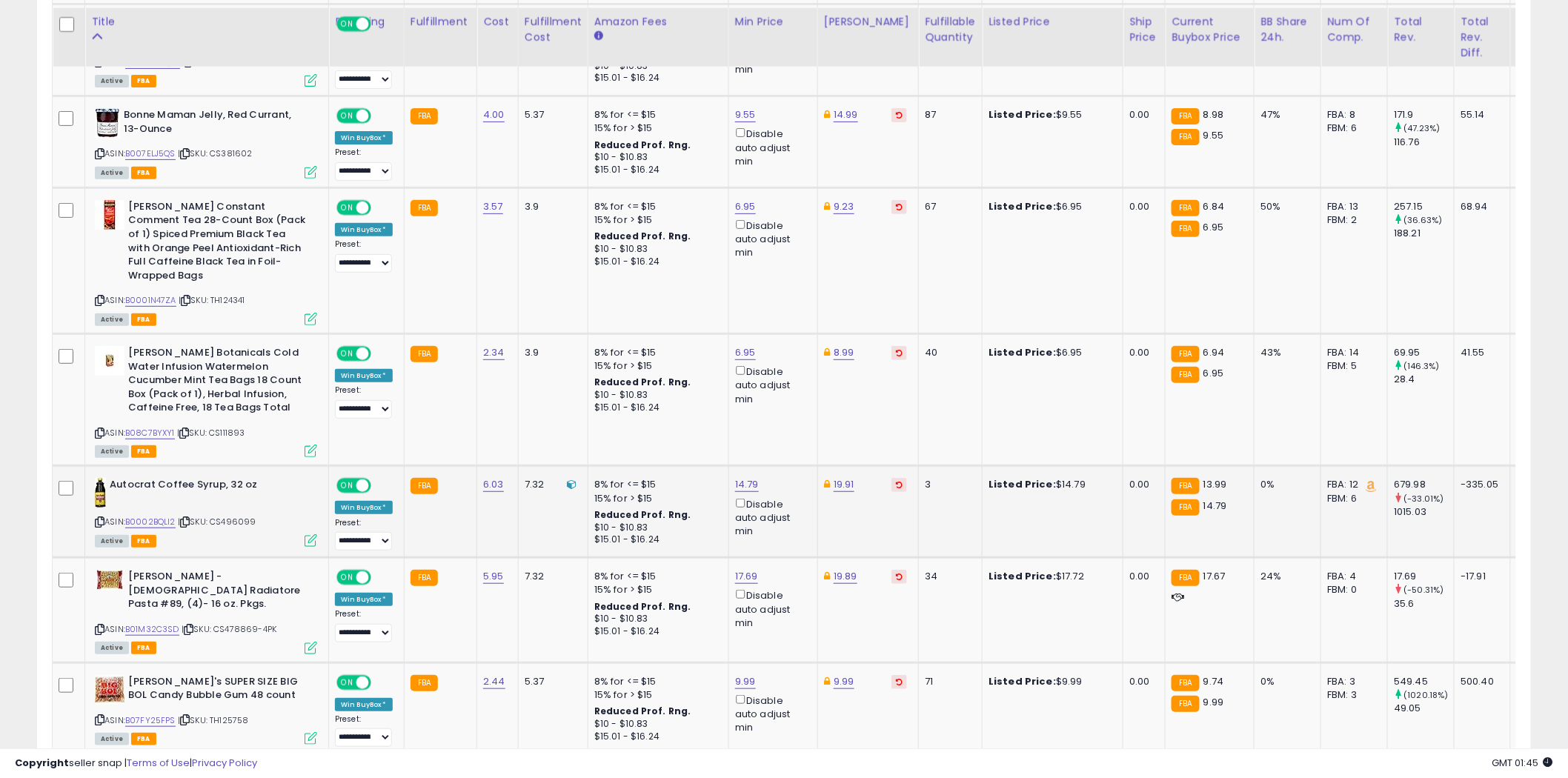
scroll to position [4855, 0]
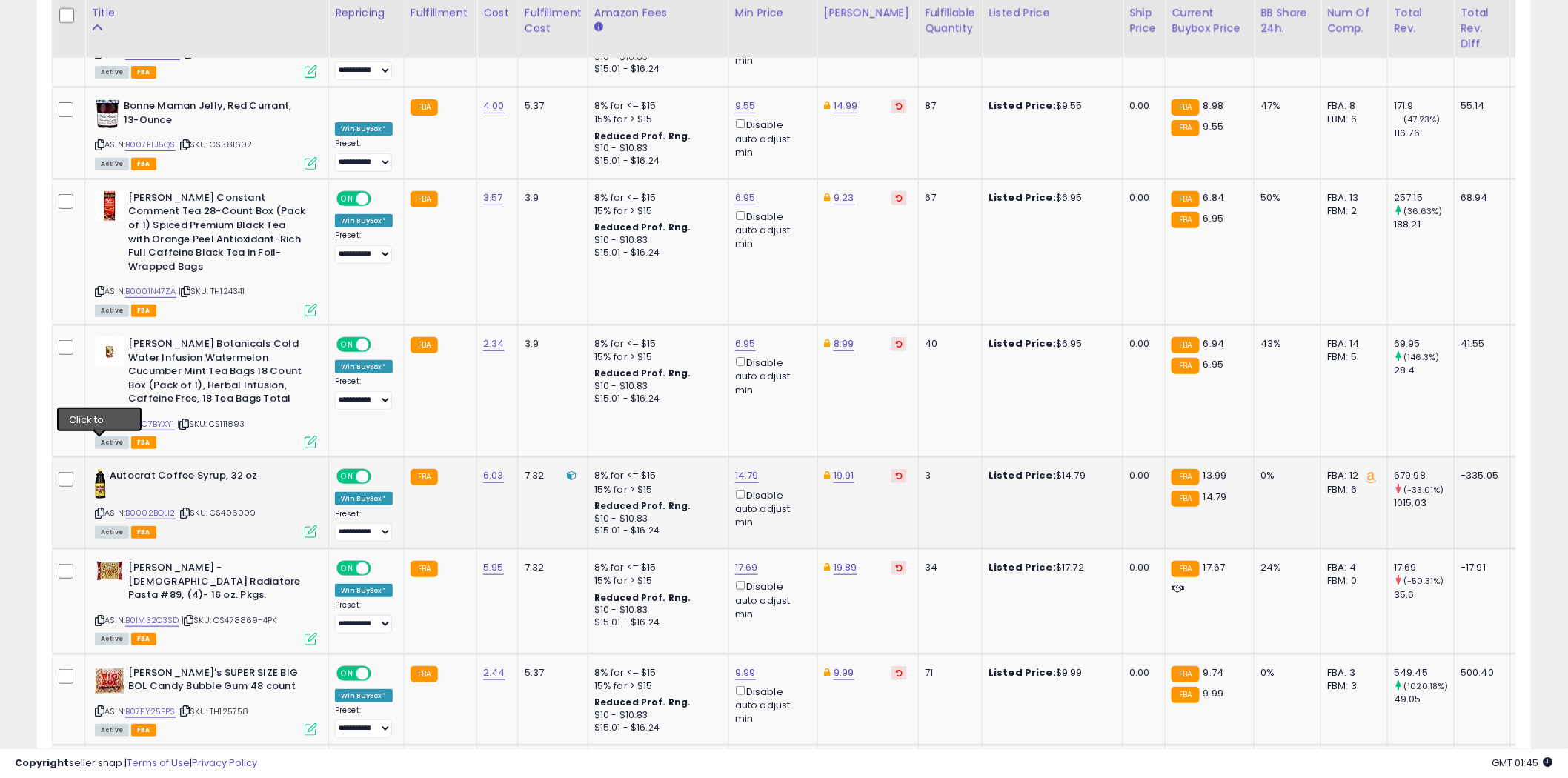
click at [99, 509] on icon at bounding box center [100, 513] width 10 height 8
